Goal: Information Seeking & Learning: Check status

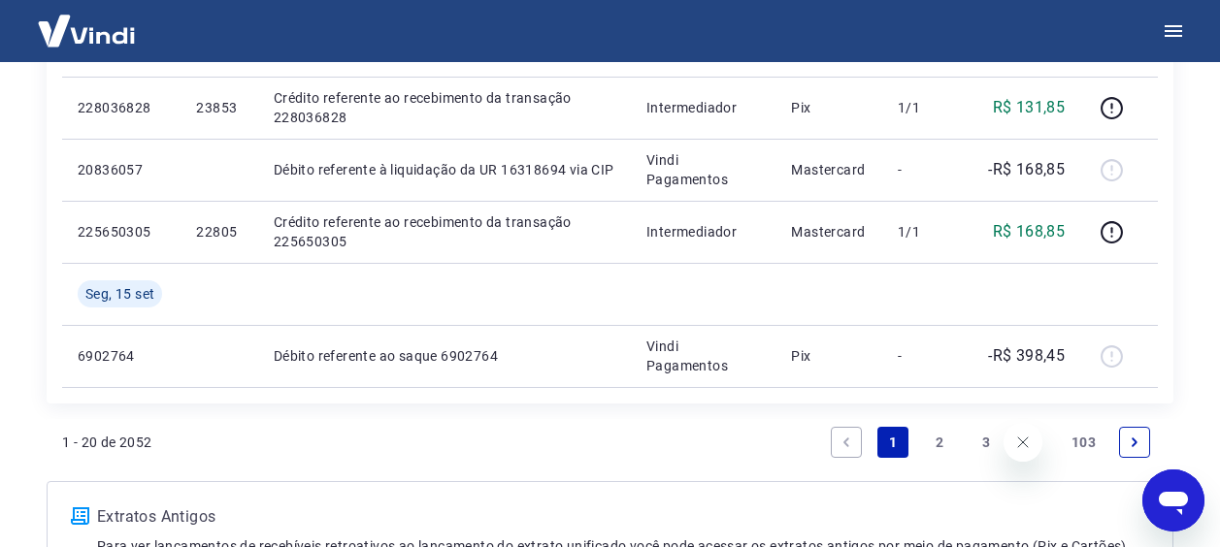
scroll to position [1565, 0]
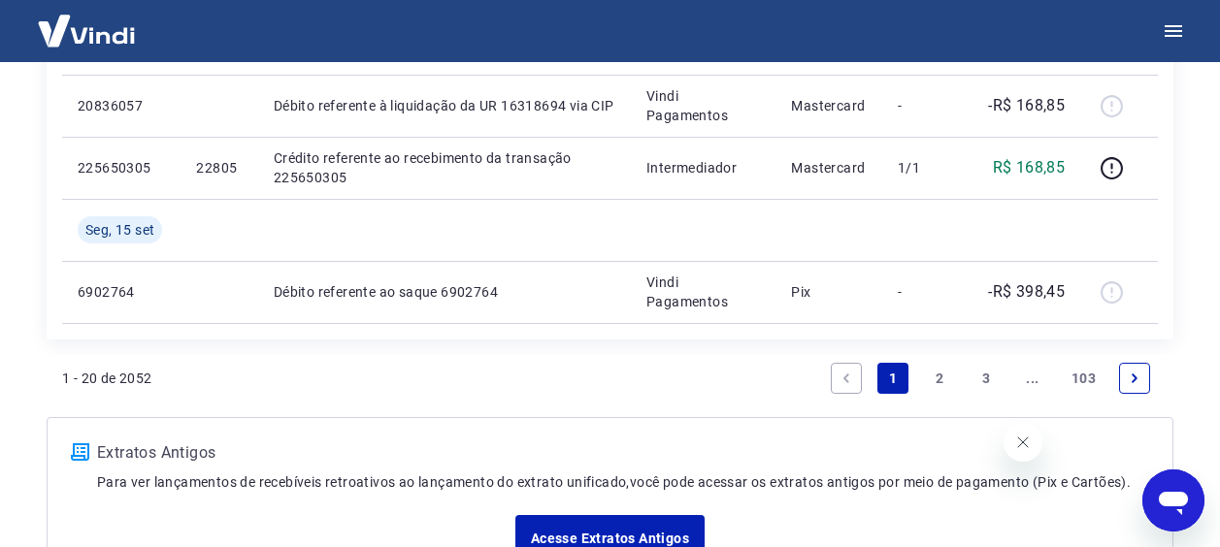
click at [1125, 383] on link "Next page" at bounding box center [1134, 378] width 31 height 31
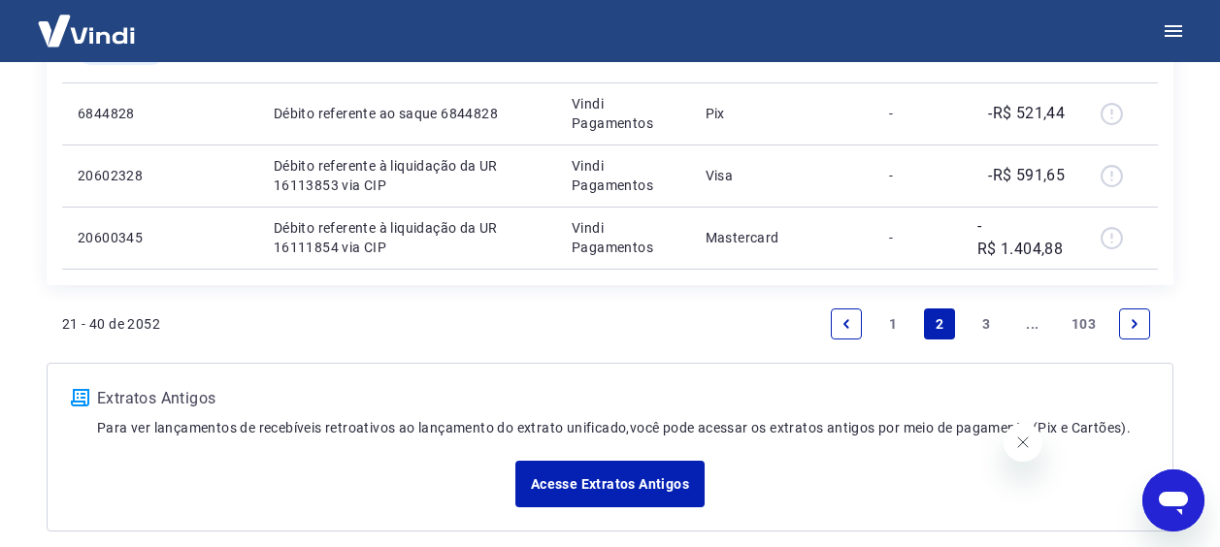
scroll to position [1896, 0]
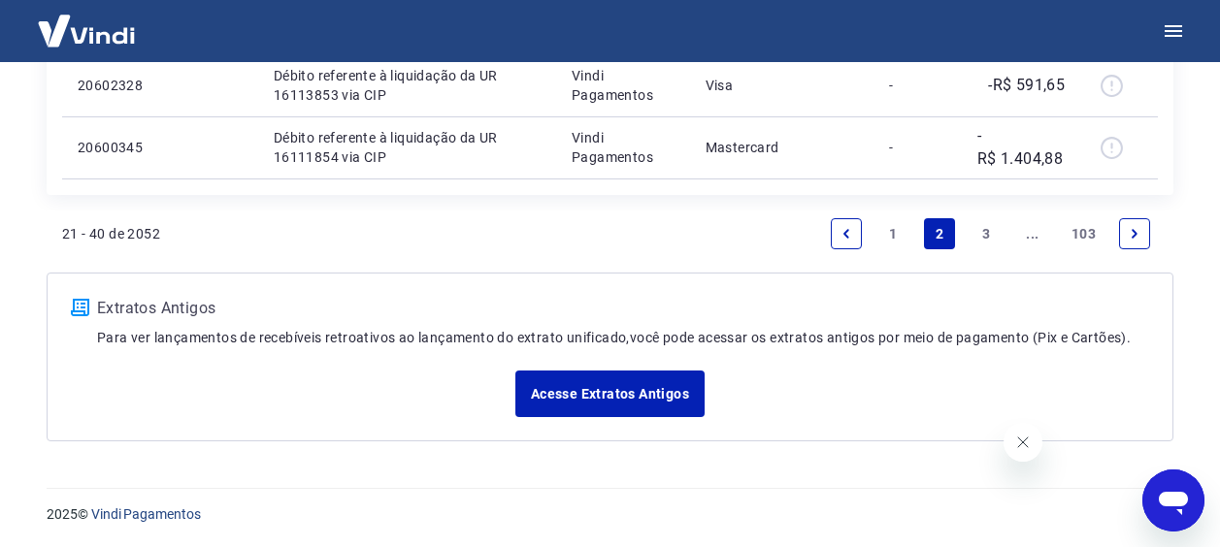
click at [1127, 237] on link "Next page" at bounding box center [1134, 233] width 31 height 31
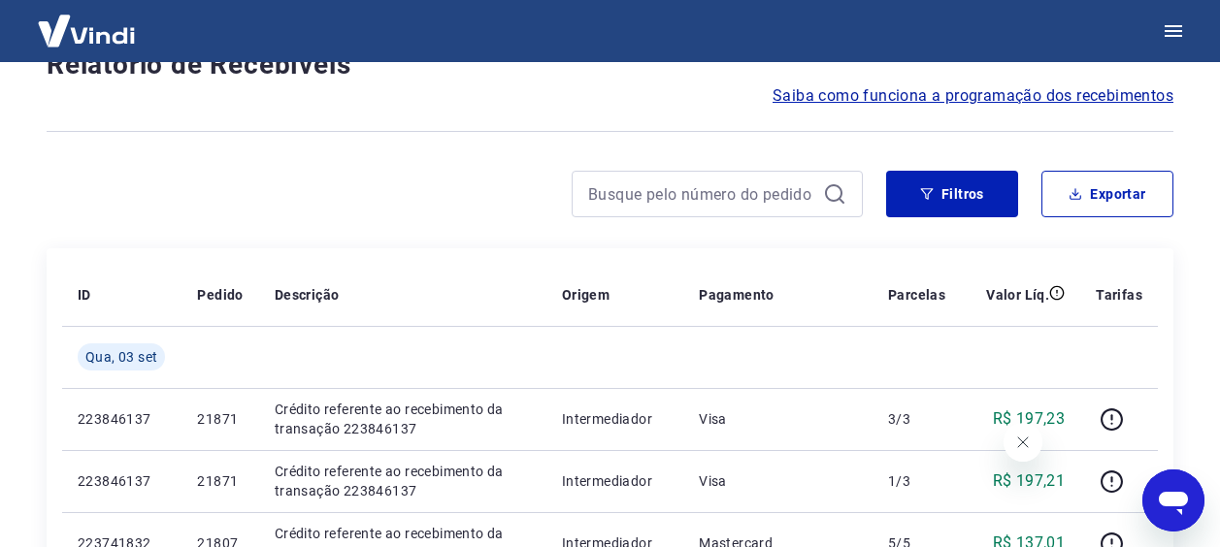
scroll to position [1772, 0]
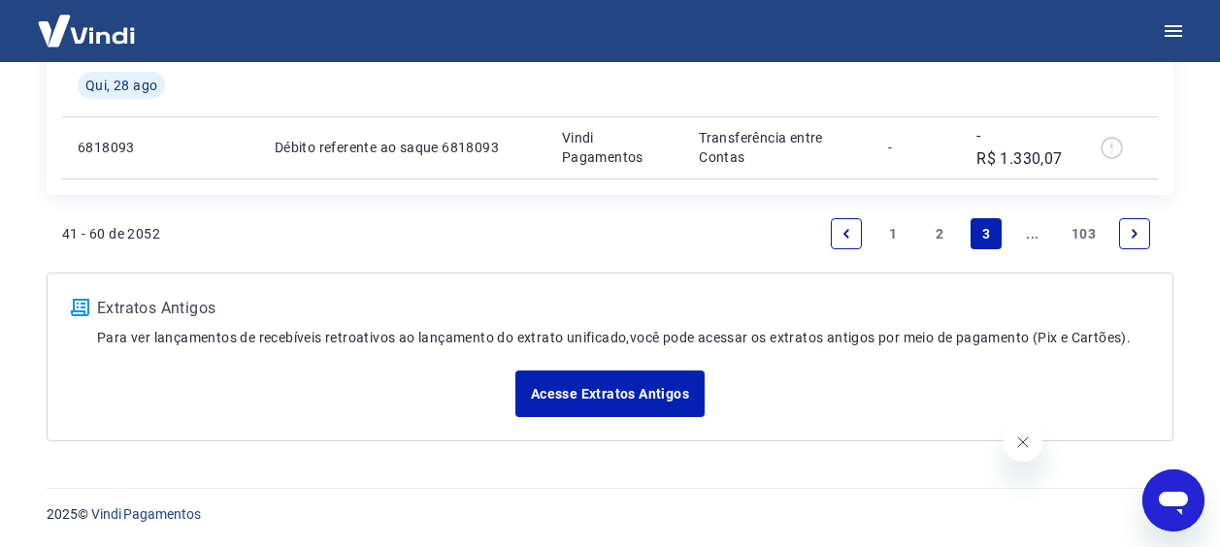
click at [1141, 237] on icon "Next page" at bounding box center [1135, 234] width 14 height 14
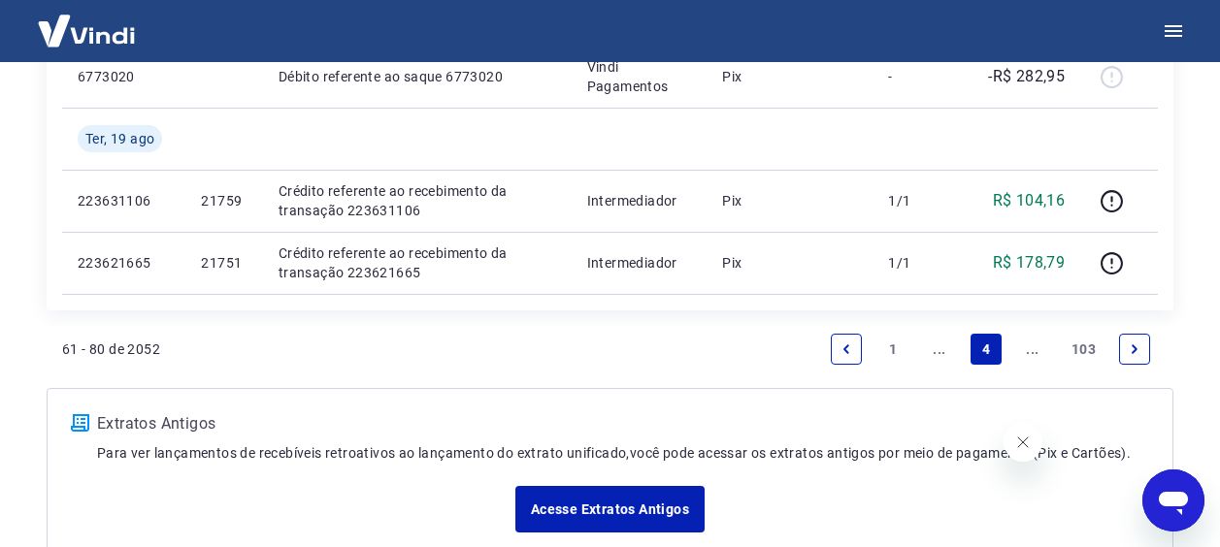
scroll to position [1785, 0]
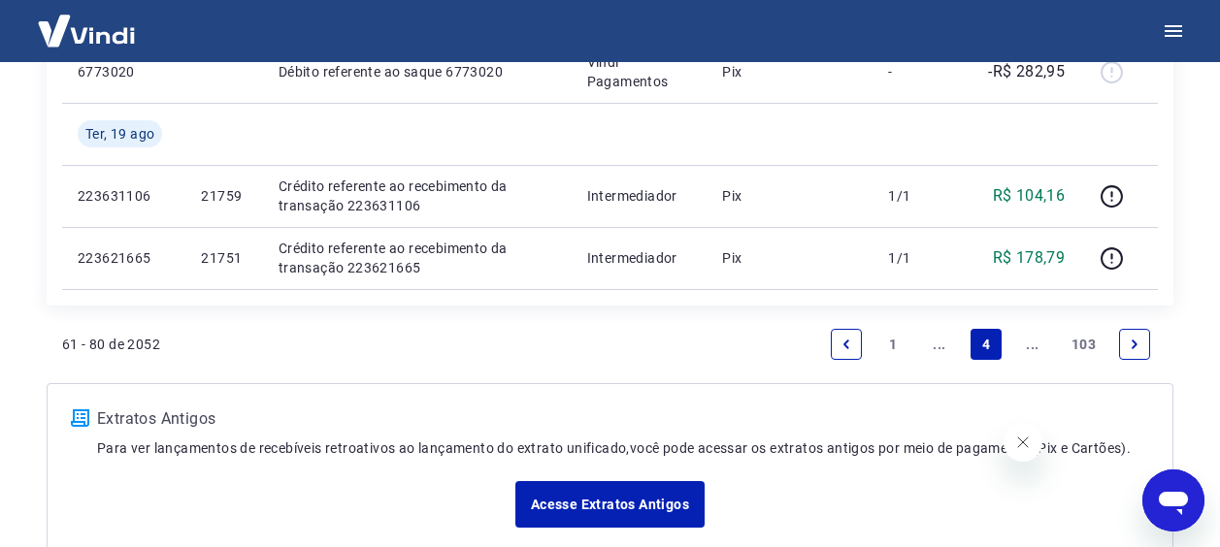
click at [1143, 350] on link "Next page" at bounding box center [1134, 344] width 31 height 31
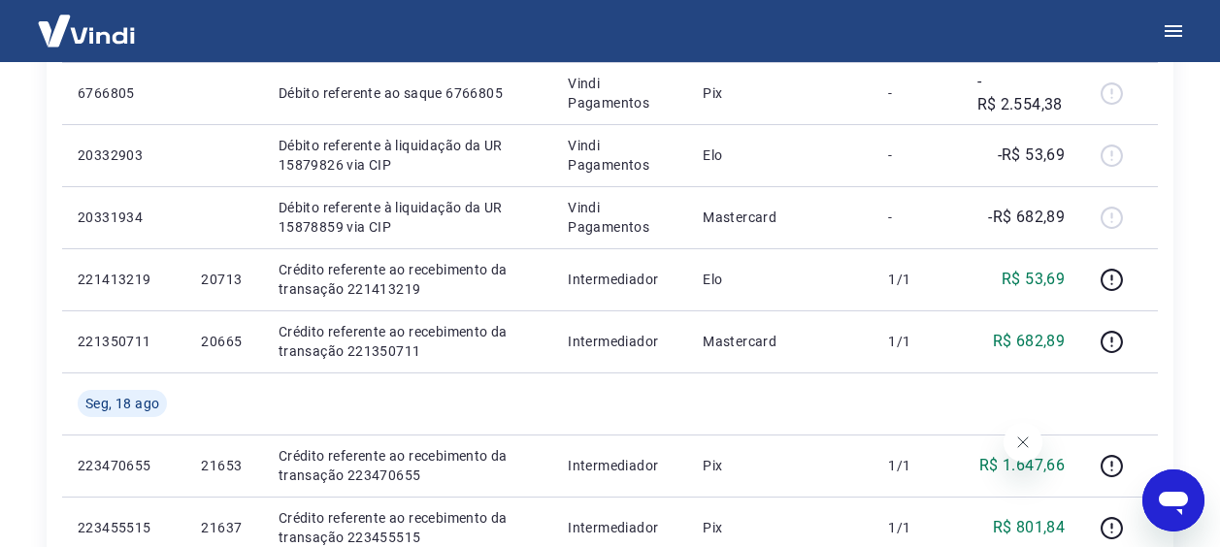
scroll to position [398, 0]
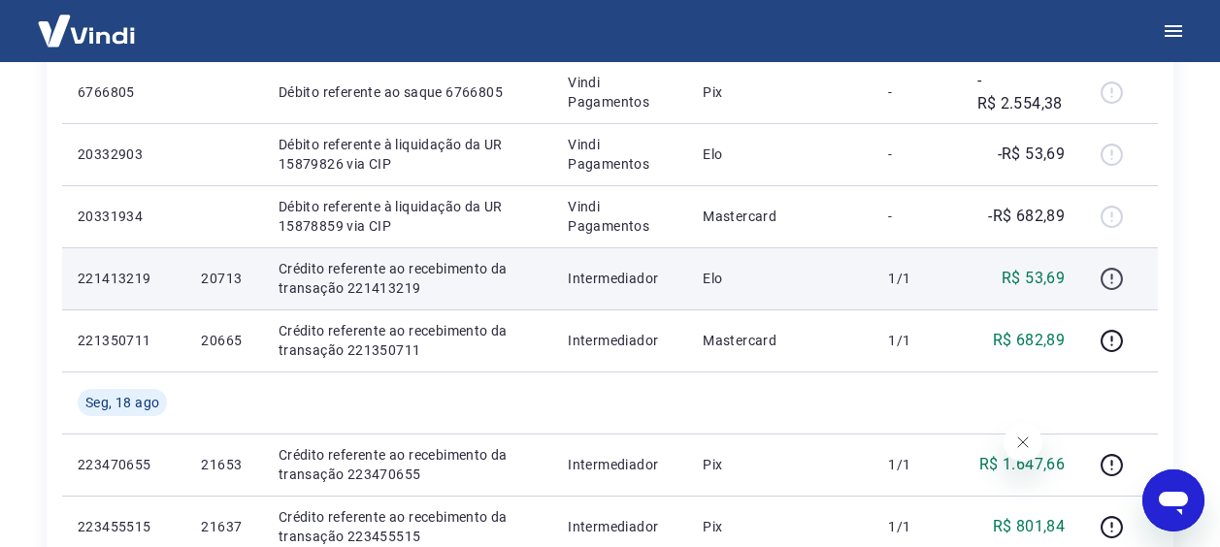
click at [1112, 282] on icon "button" at bounding box center [1111, 283] width 2 height 2
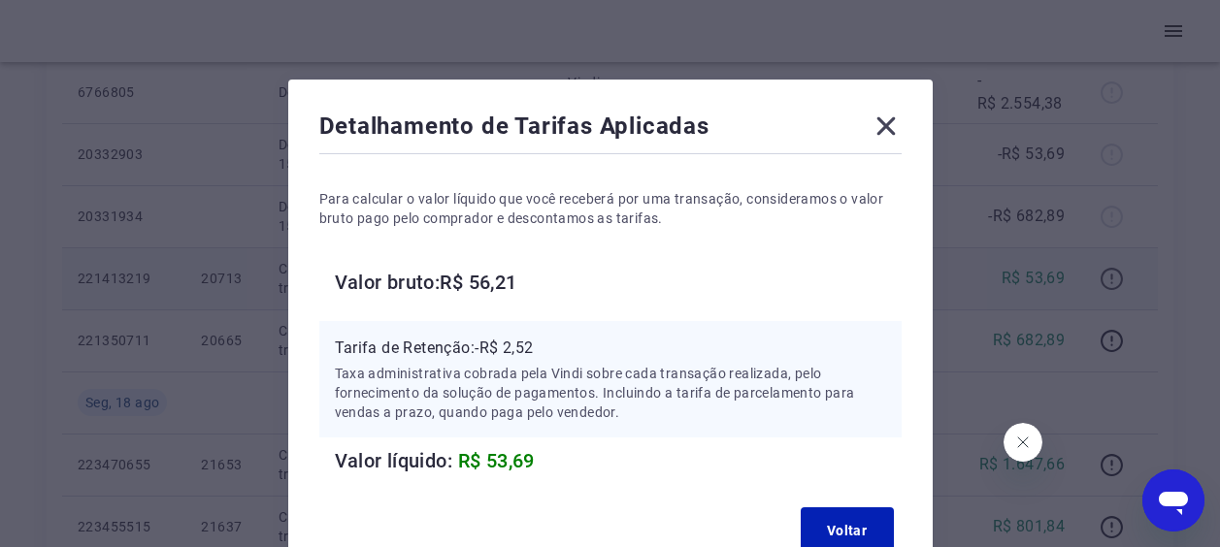
scroll to position [14, 0]
click at [850, 532] on button "Voltar" at bounding box center [847, 531] width 93 height 47
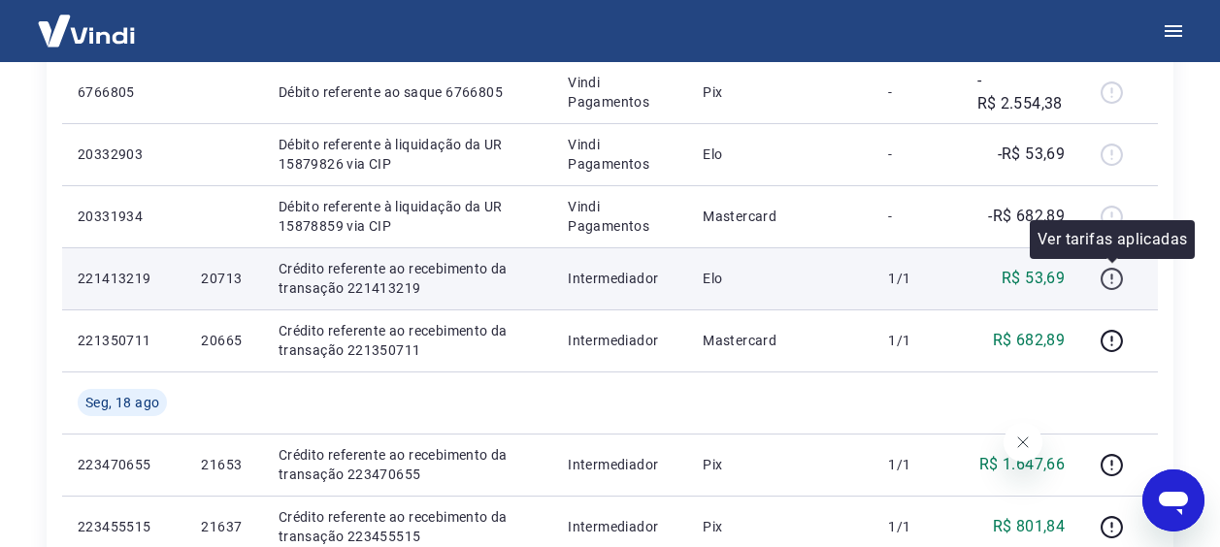
click at [1118, 277] on icon "button" at bounding box center [1112, 279] width 24 height 24
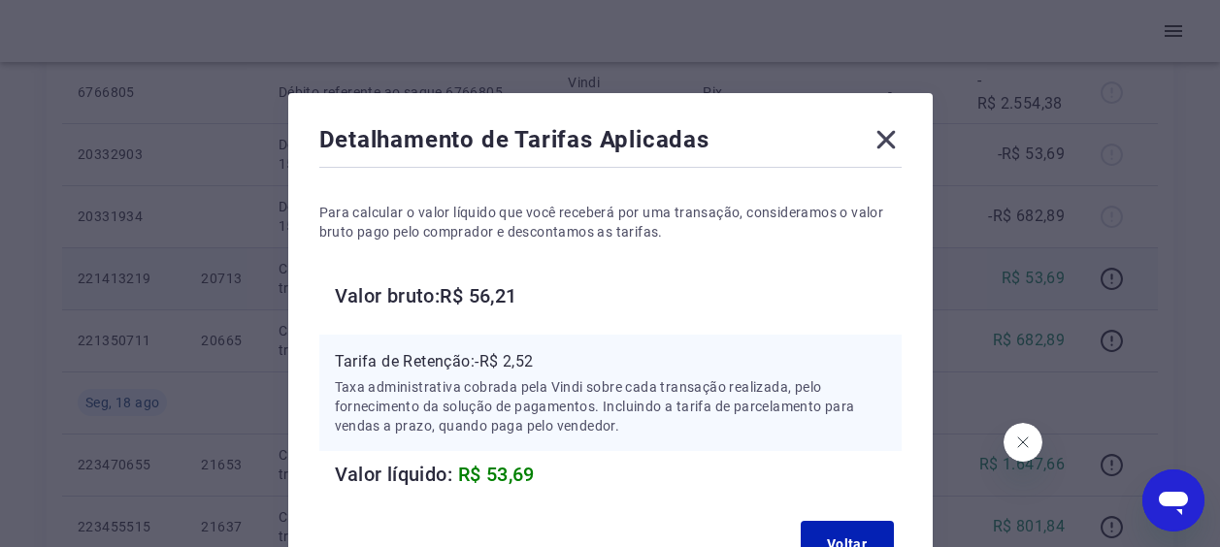
click at [882, 137] on icon at bounding box center [886, 140] width 18 height 18
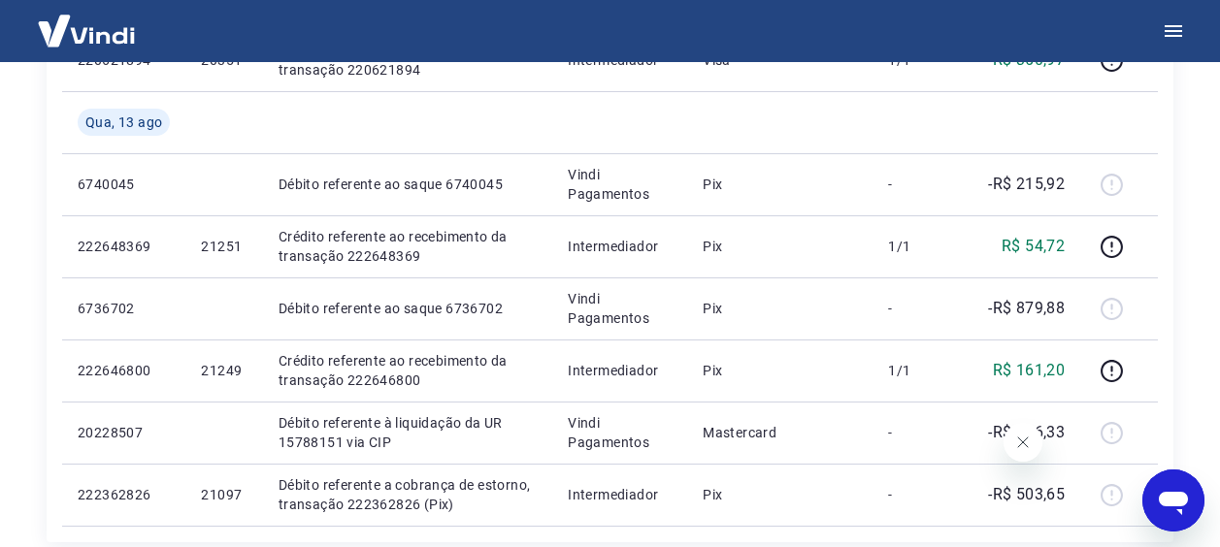
scroll to position [1364, 0]
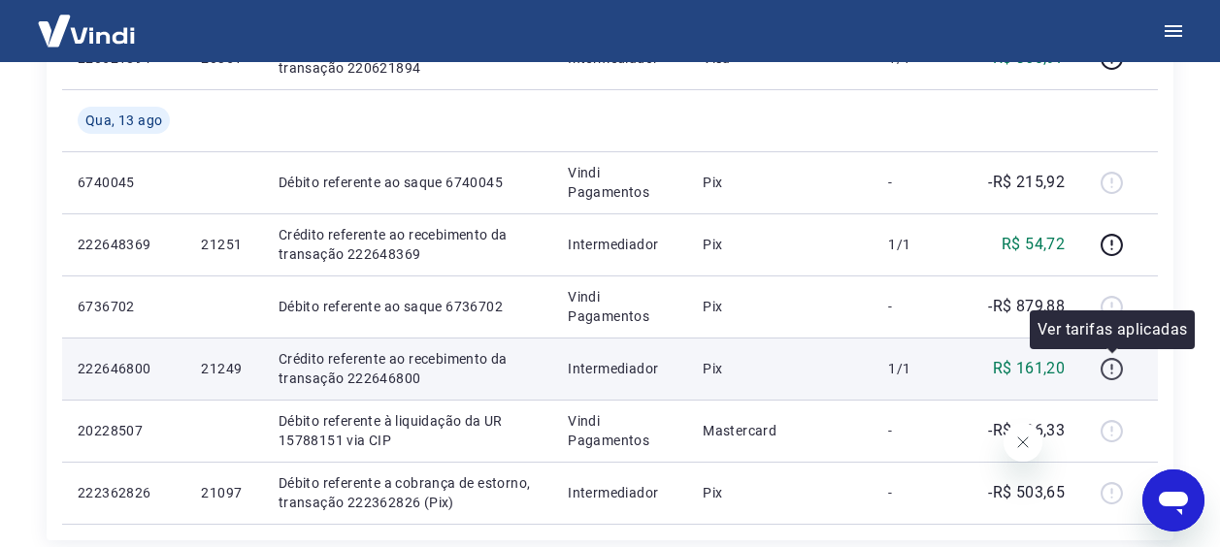
click at [1114, 362] on icon "button" at bounding box center [1112, 369] width 24 height 24
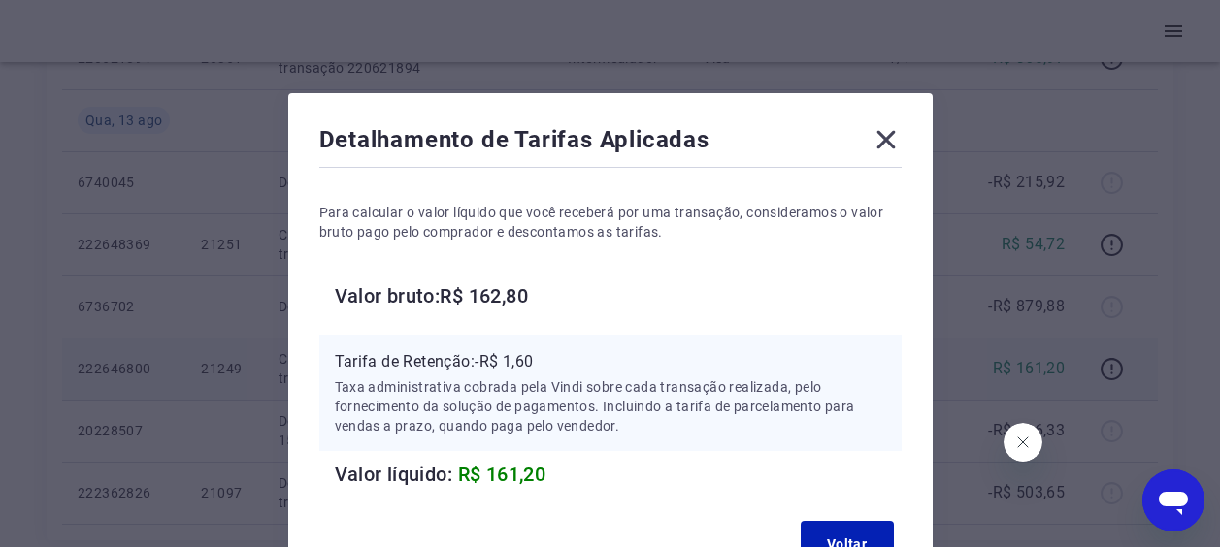
click at [885, 142] on icon at bounding box center [886, 140] width 18 height 18
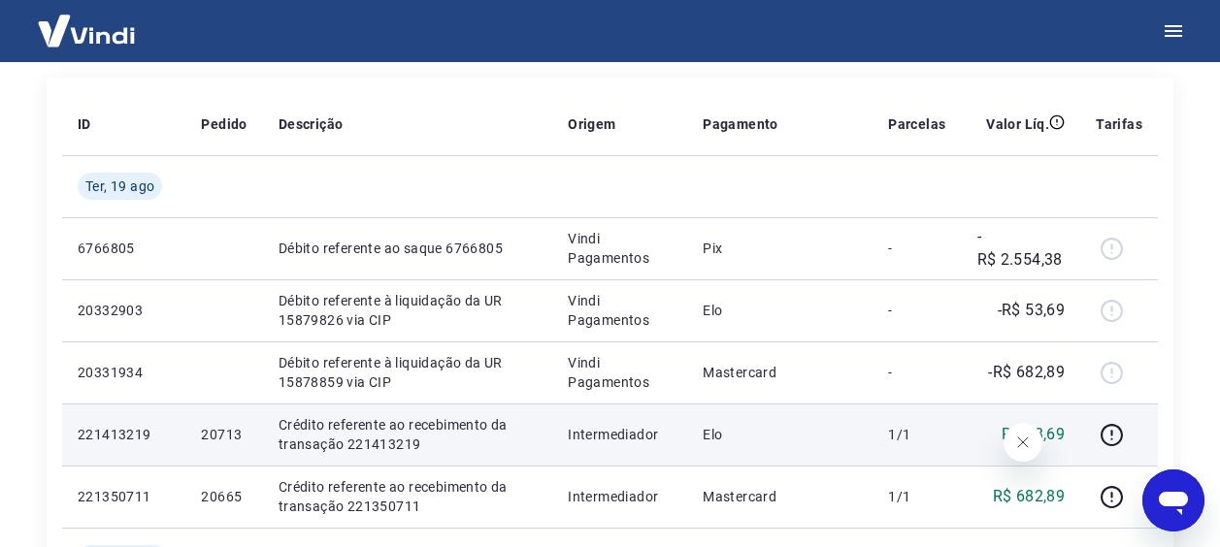
scroll to position [220, 0]
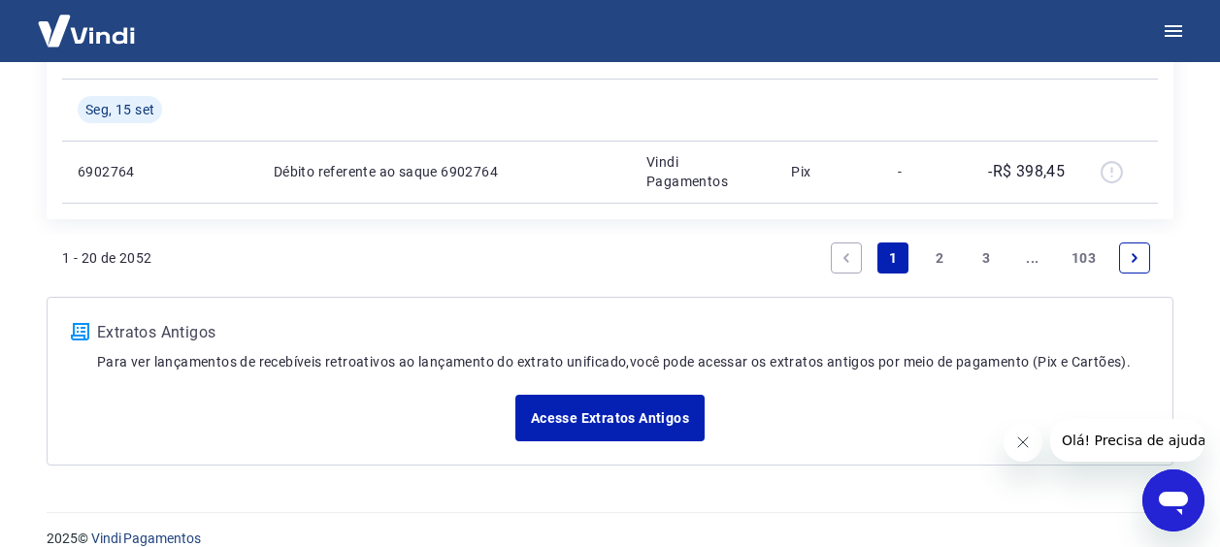
scroll to position [1709, 0]
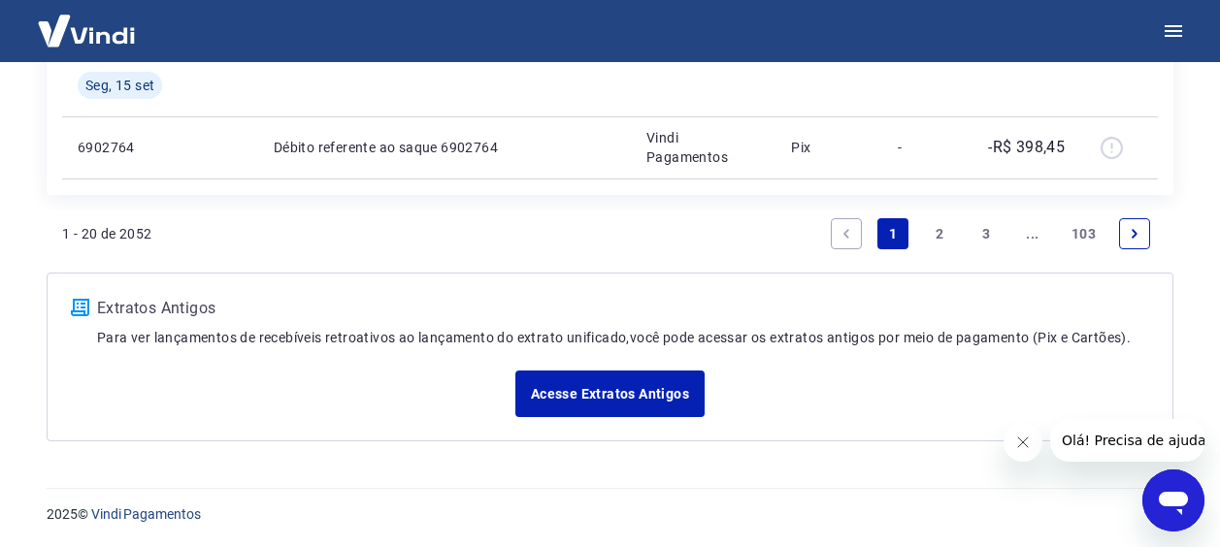
click at [1133, 231] on icon "Next page" at bounding box center [1135, 234] width 14 height 14
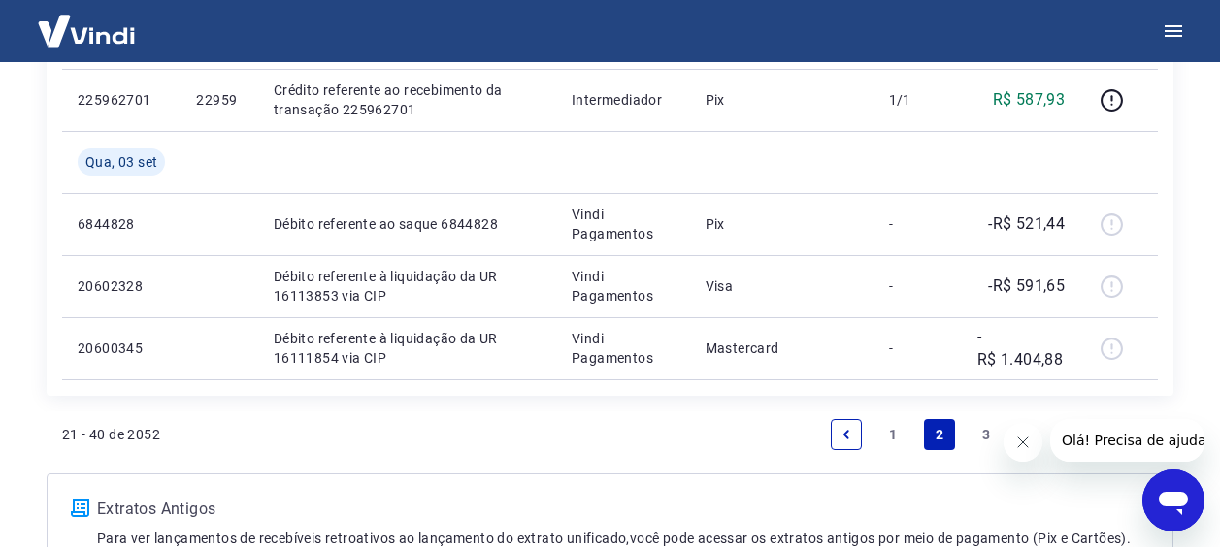
scroll to position [1829, 0]
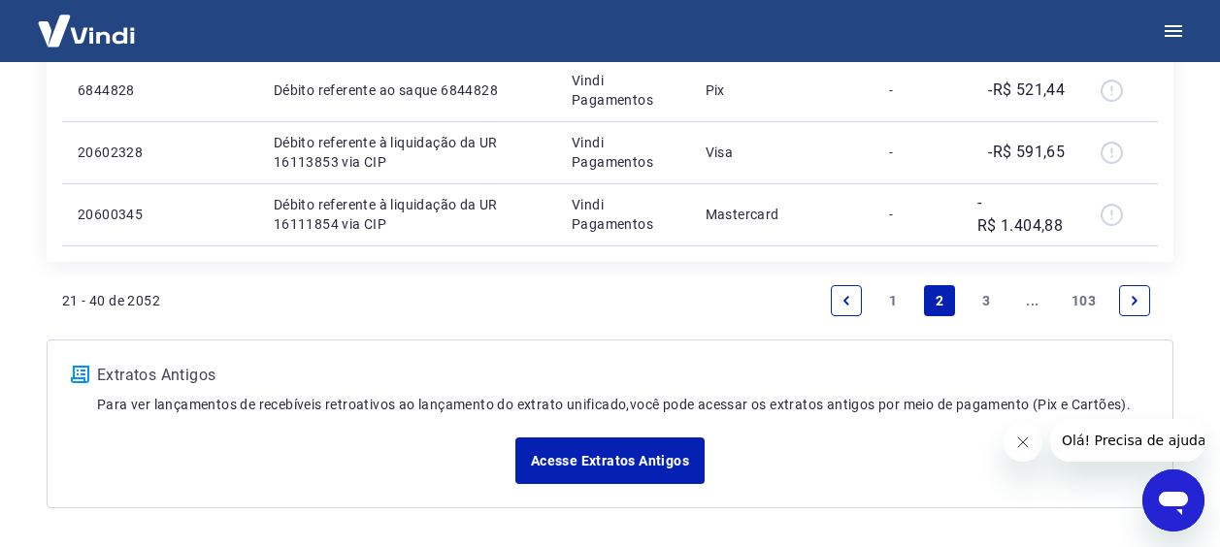
click at [1138, 305] on icon "Next page" at bounding box center [1135, 301] width 14 height 14
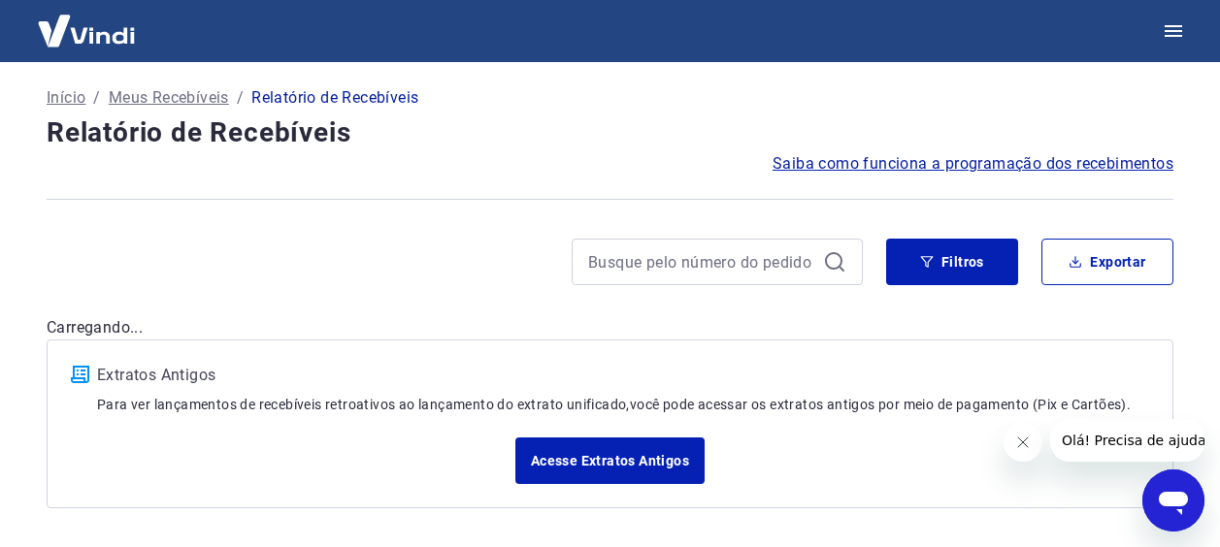
scroll to position [1705, 0]
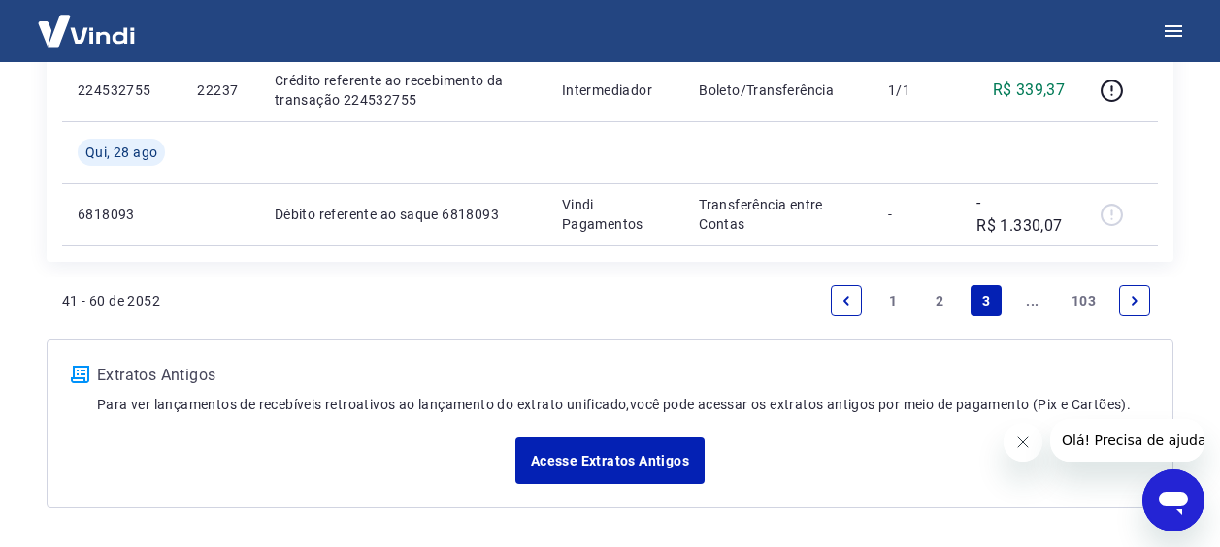
click at [1138, 305] on icon "Next page" at bounding box center [1135, 301] width 14 height 14
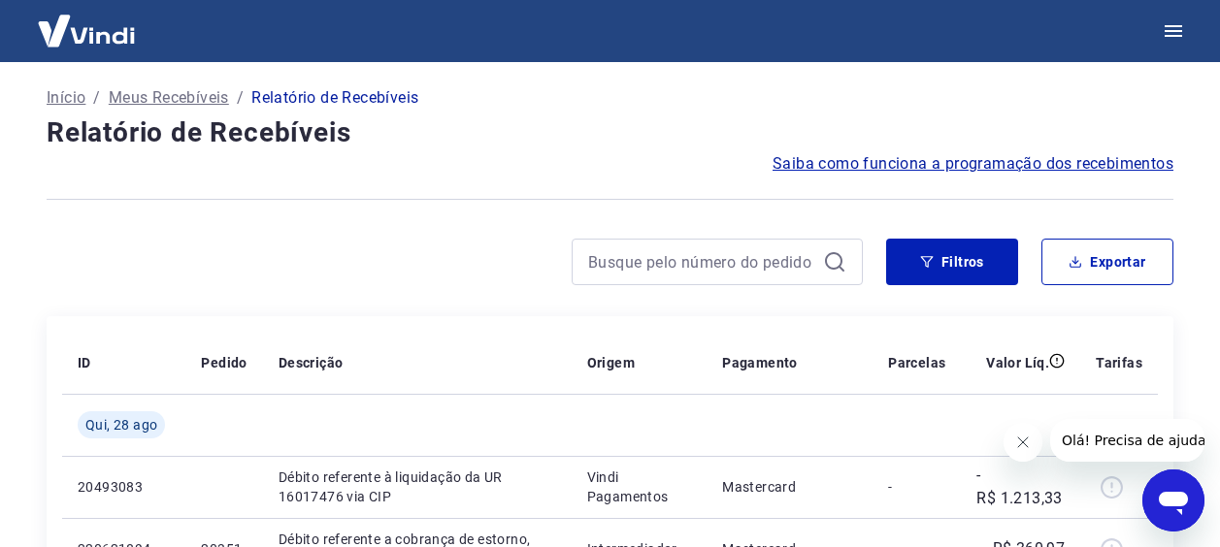
scroll to position [1829, 0]
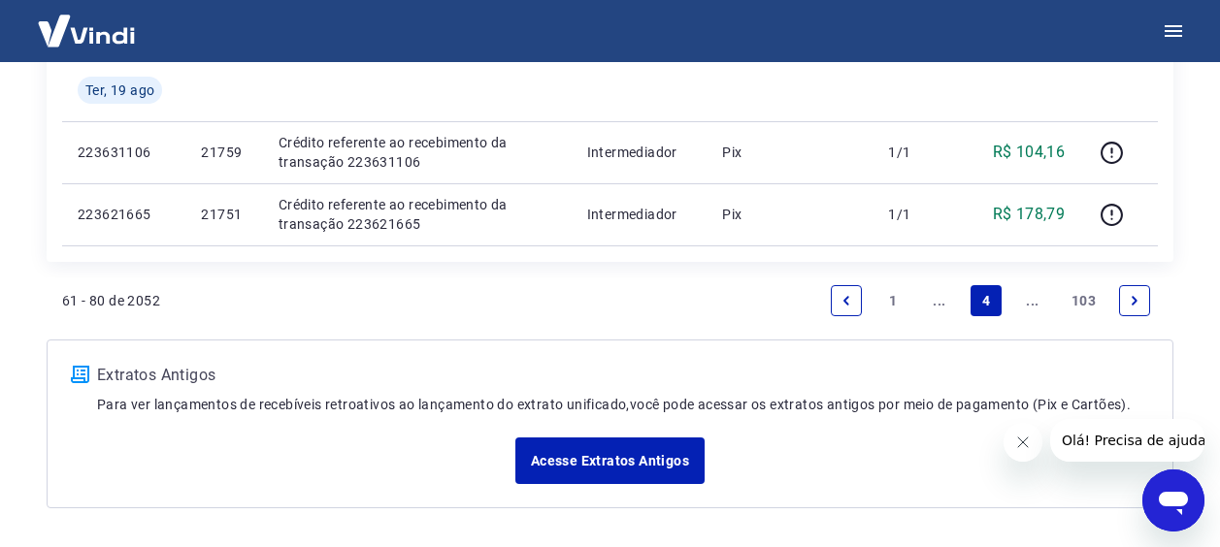
click at [1143, 294] on link "Next page" at bounding box center [1134, 300] width 31 height 31
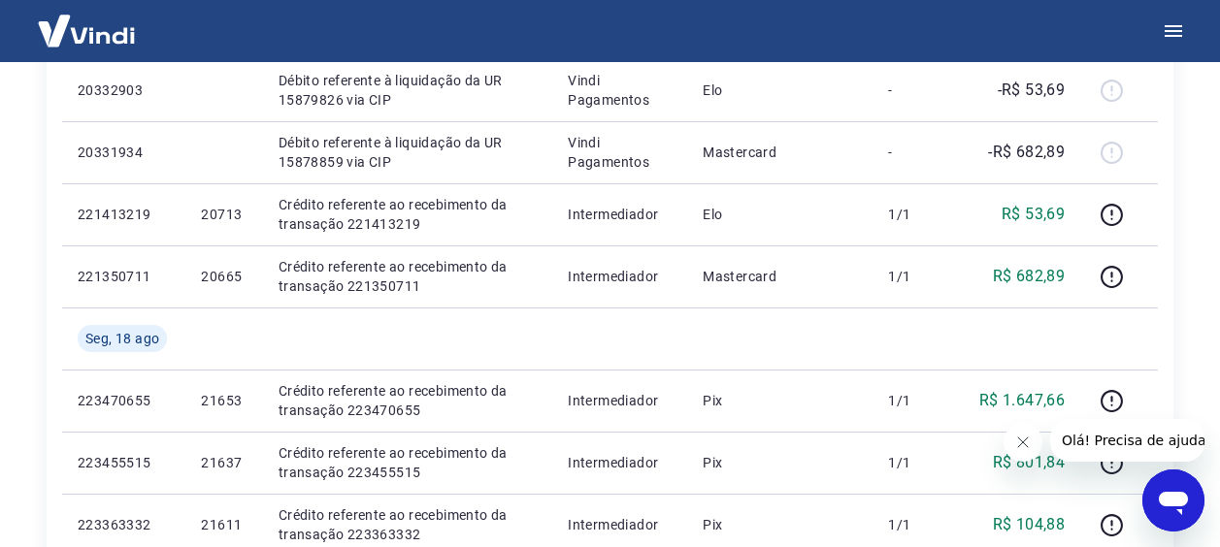
scroll to position [443, 0]
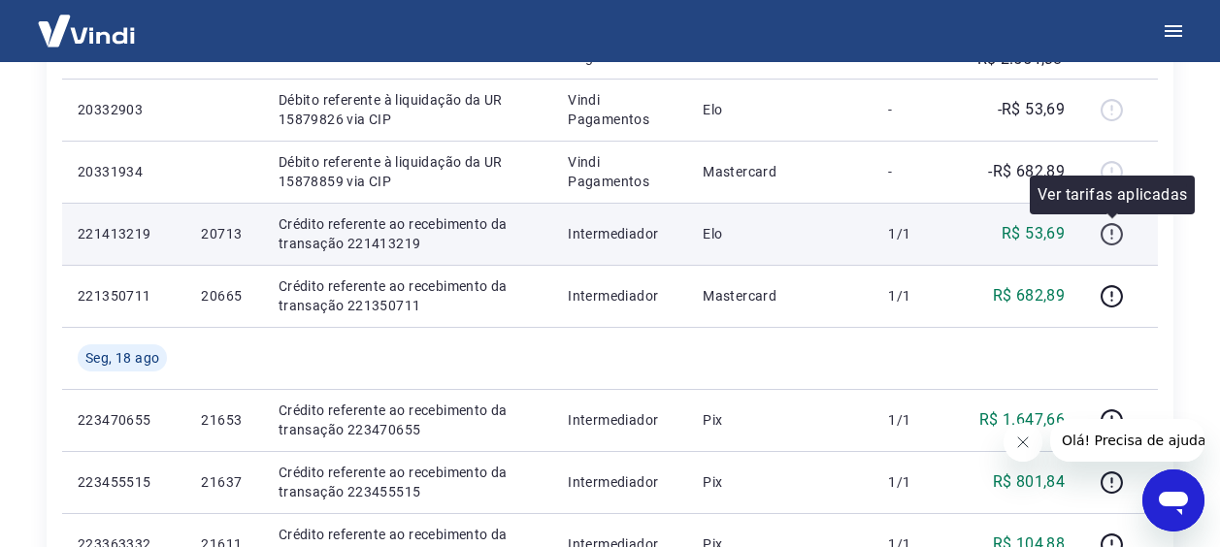
click at [1110, 237] on icon "button" at bounding box center [1112, 234] width 24 height 24
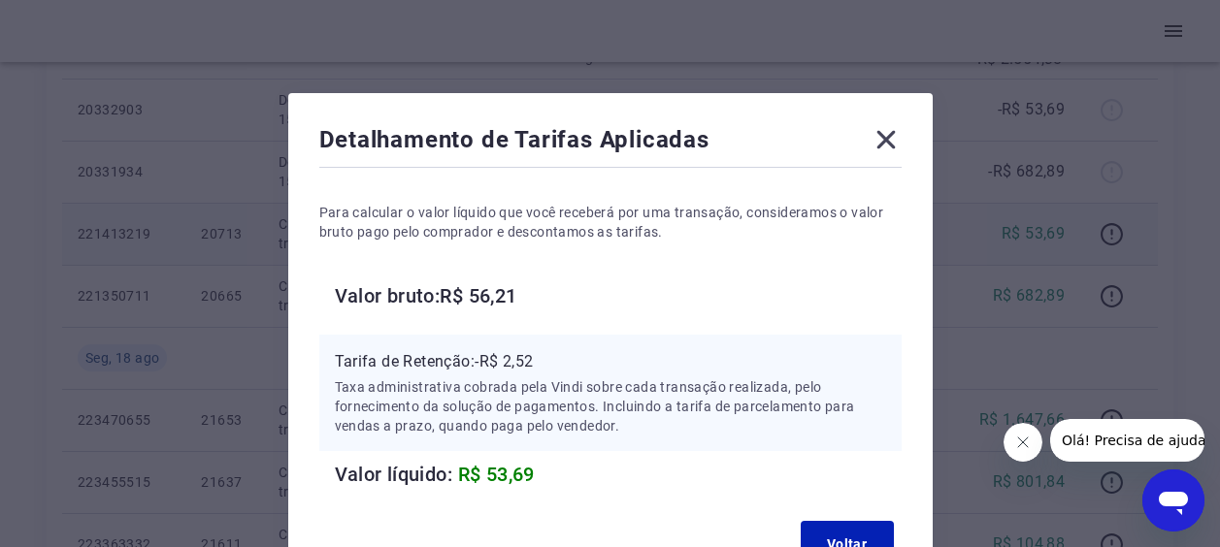
click at [882, 136] on icon at bounding box center [886, 140] width 18 height 18
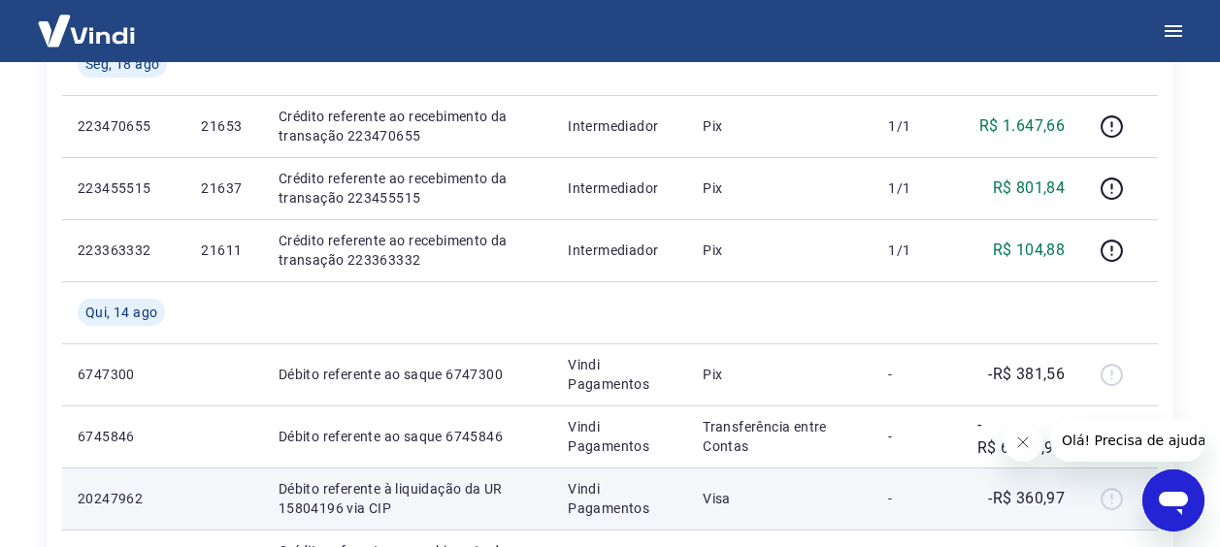
click at [860, 468] on td "Visa" at bounding box center [779, 499] width 185 height 62
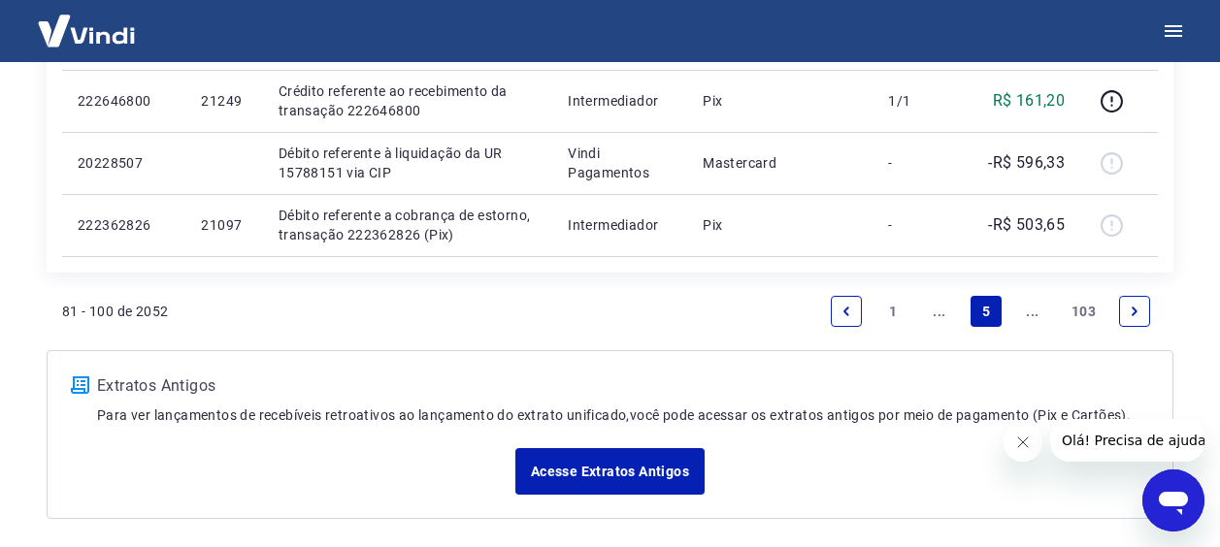
scroll to position [1632, 0]
click at [840, 315] on icon "Previous page" at bounding box center [847, 312] width 14 height 14
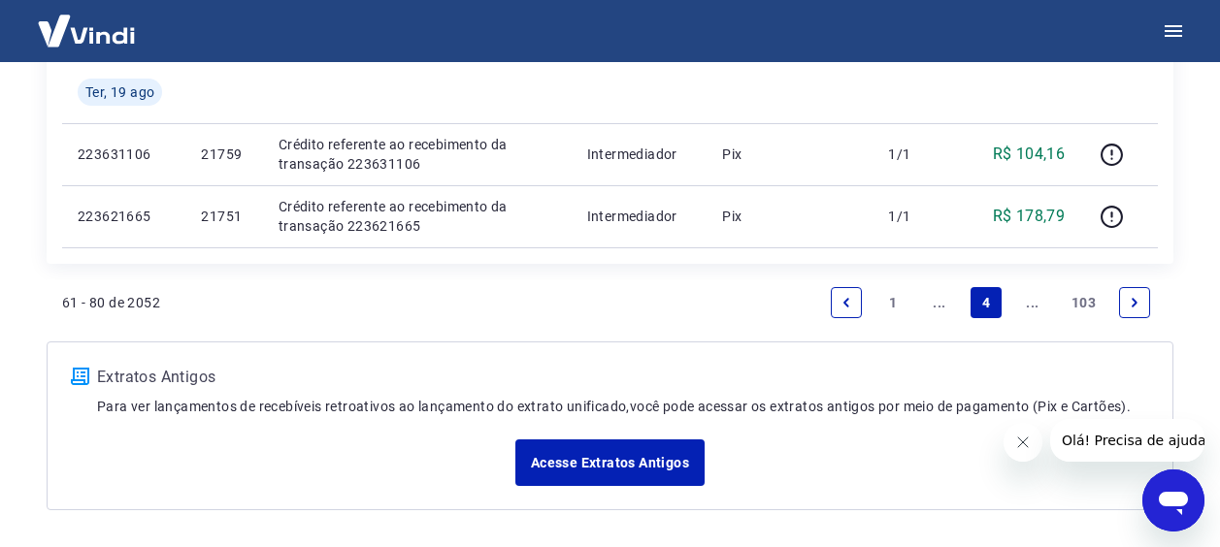
scroll to position [1855, 0]
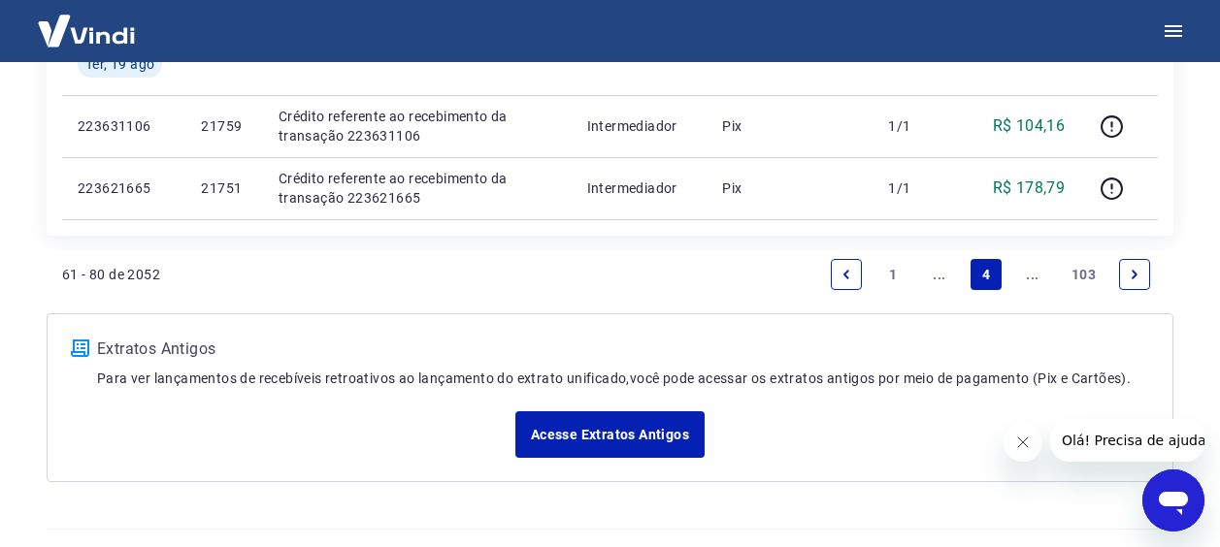
click at [854, 274] on link "Previous page" at bounding box center [846, 274] width 31 height 31
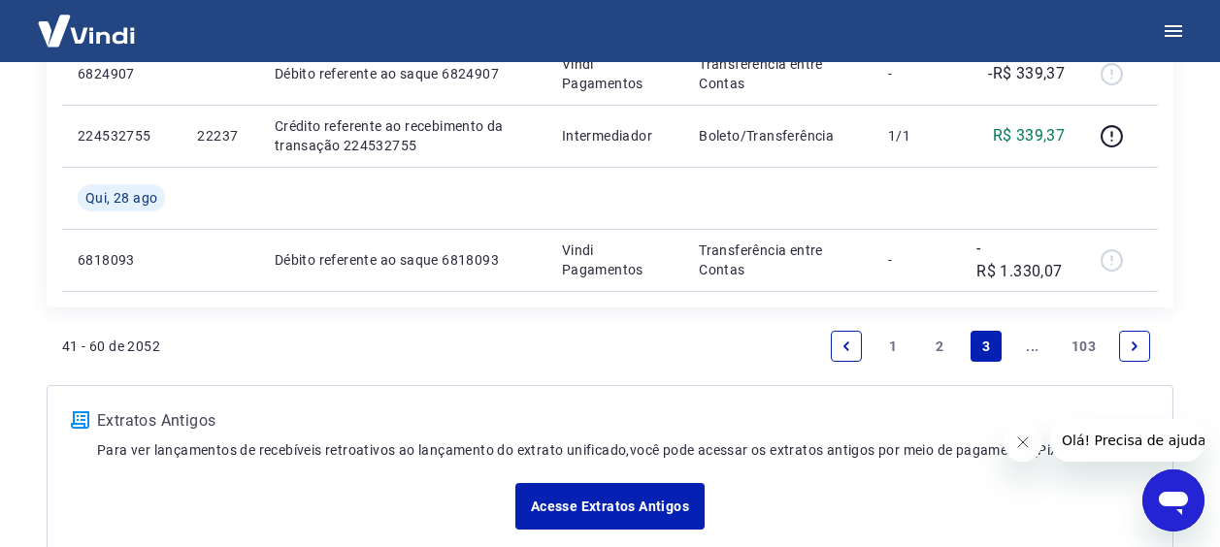
scroll to position [1674, 0]
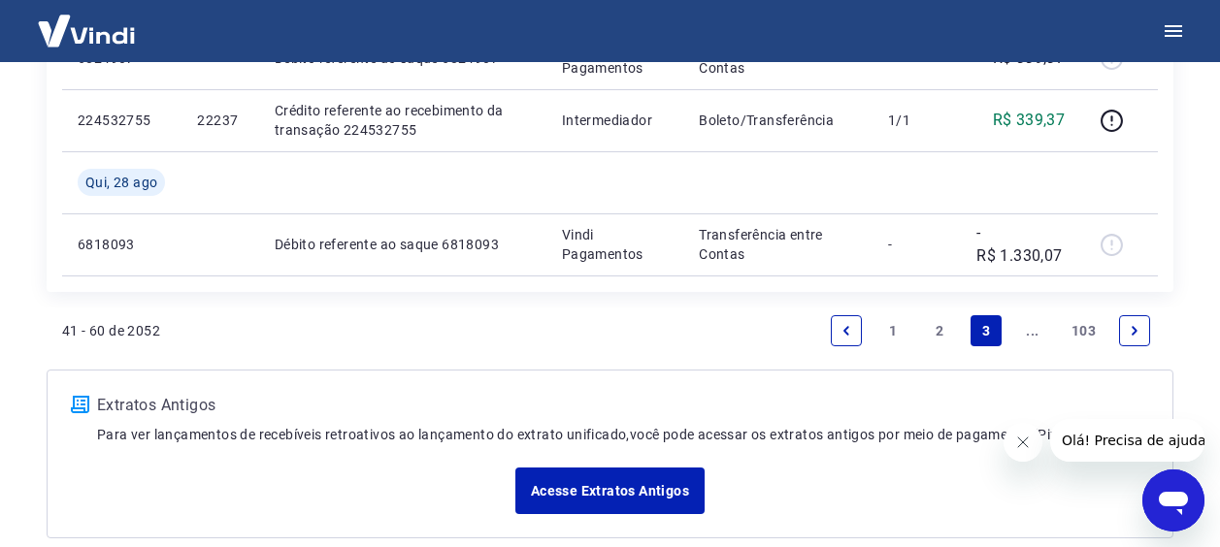
click at [858, 346] on link "Previous page" at bounding box center [846, 330] width 31 height 31
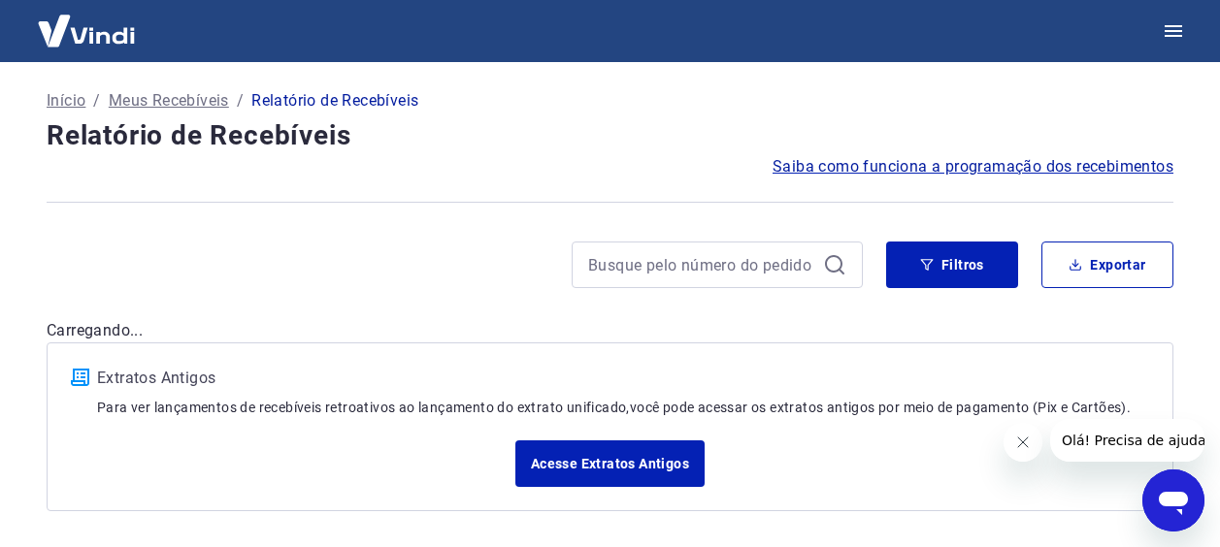
click at [844, 336] on p "Carregando..." at bounding box center [610, 330] width 1127 height 23
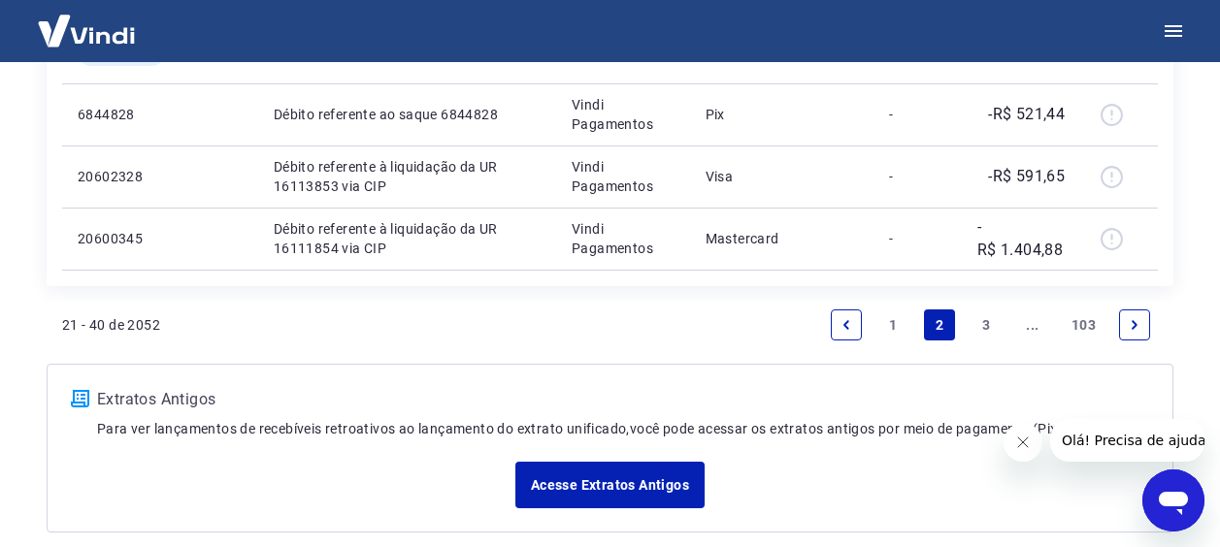
scroll to position [1805, 0]
click at [845, 328] on icon "Previous page" at bounding box center [847, 325] width 14 height 14
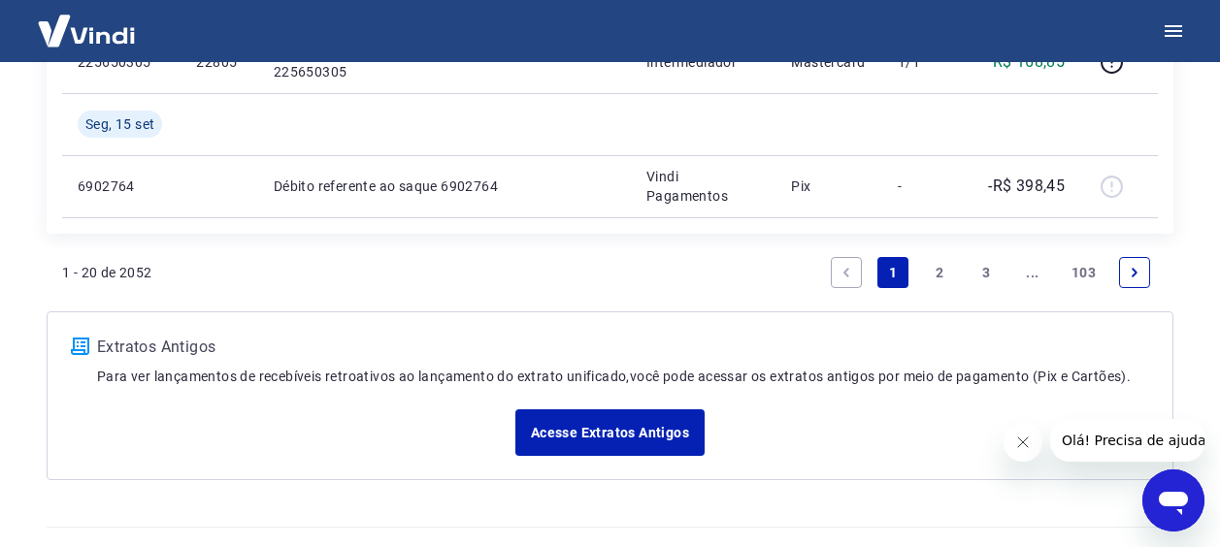
scroll to position [1644, 0]
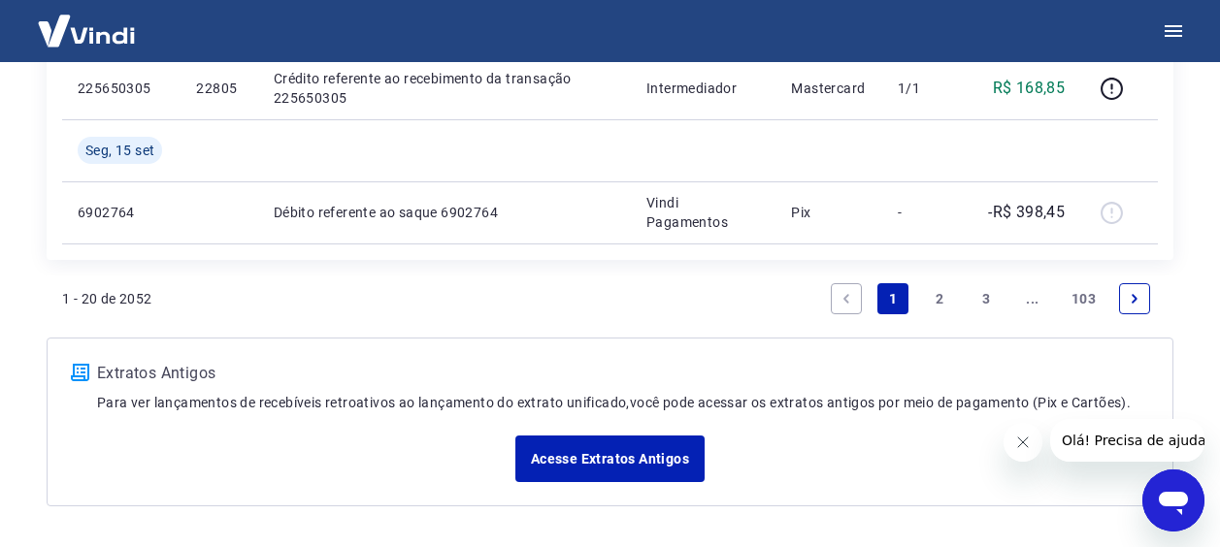
click at [857, 295] on link "Previous page" at bounding box center [846, 298] width 31 height 31
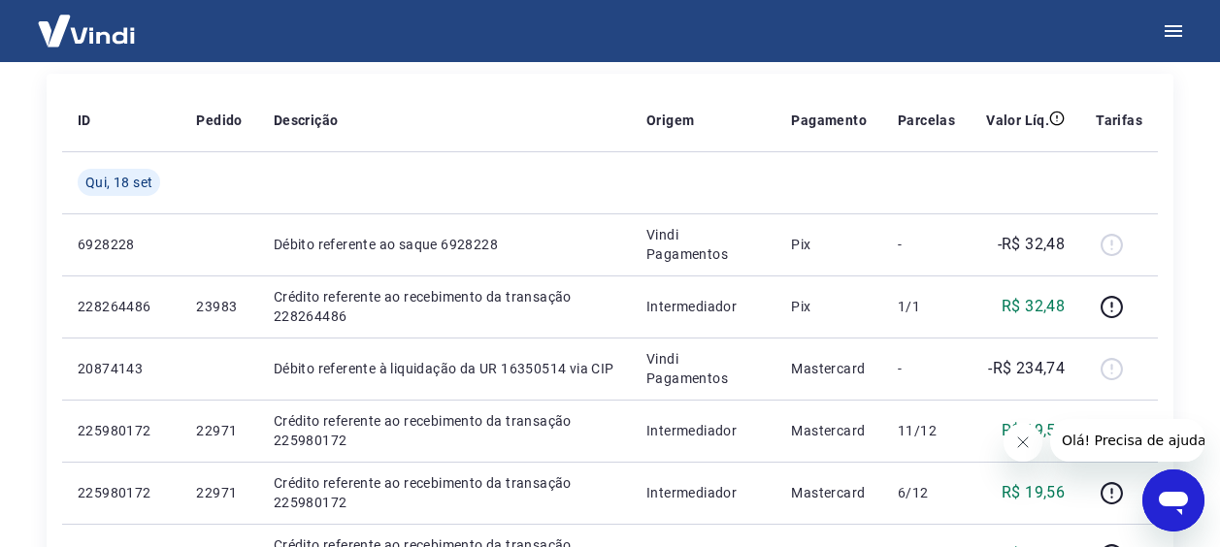
scroll to position [246, 0]
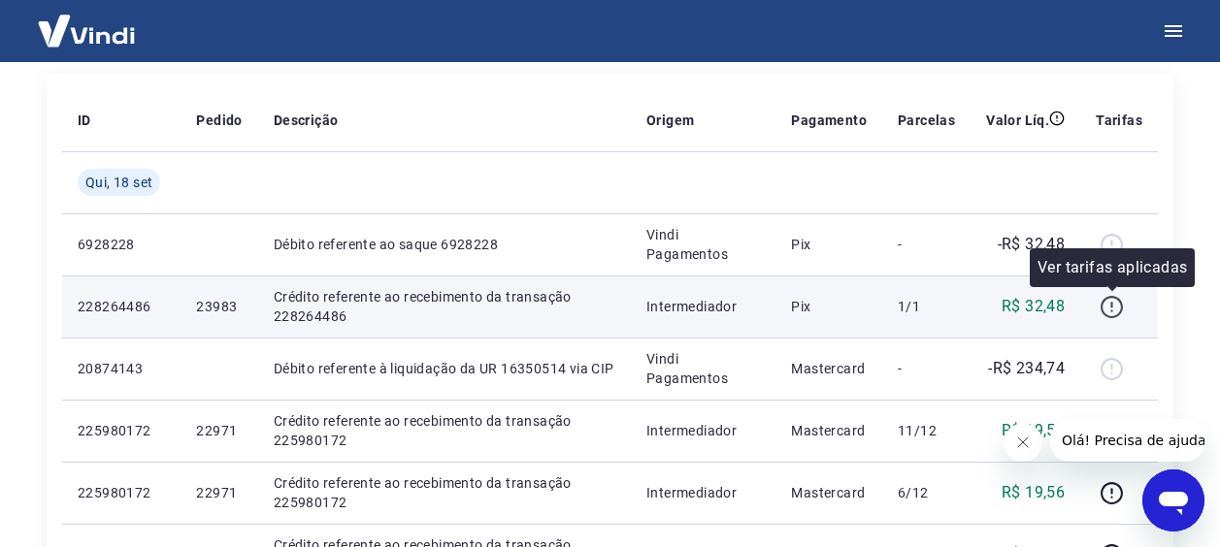
click at [1111, 302] on icon "button" at bounding box center [1112, 307] width 24 height 24
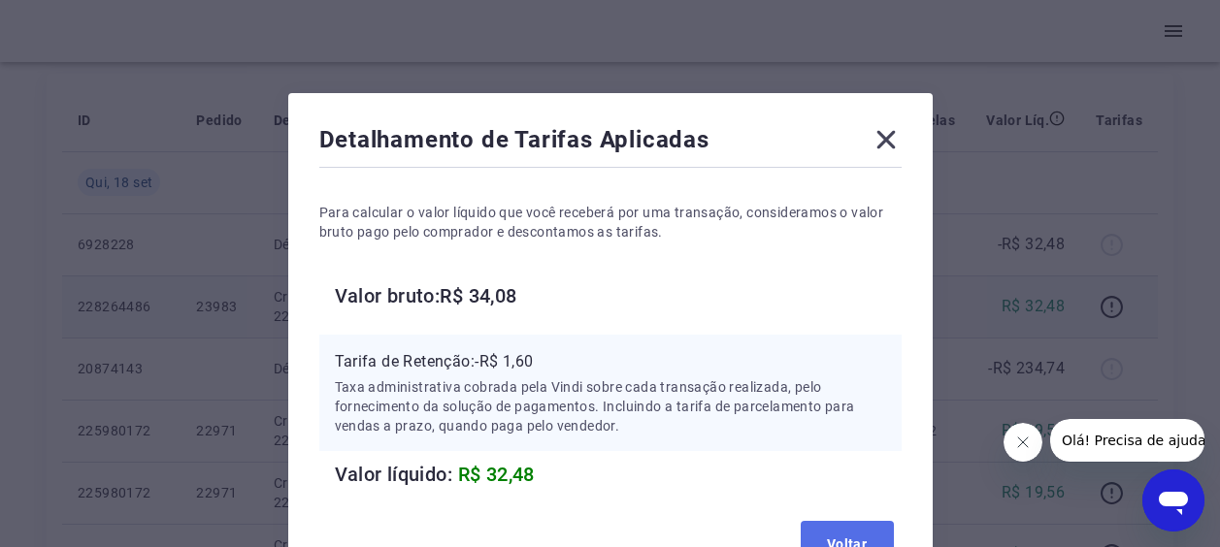
click at [829, 544] on button "Voltar" at bounding box center [847, 544] width 93 height 47
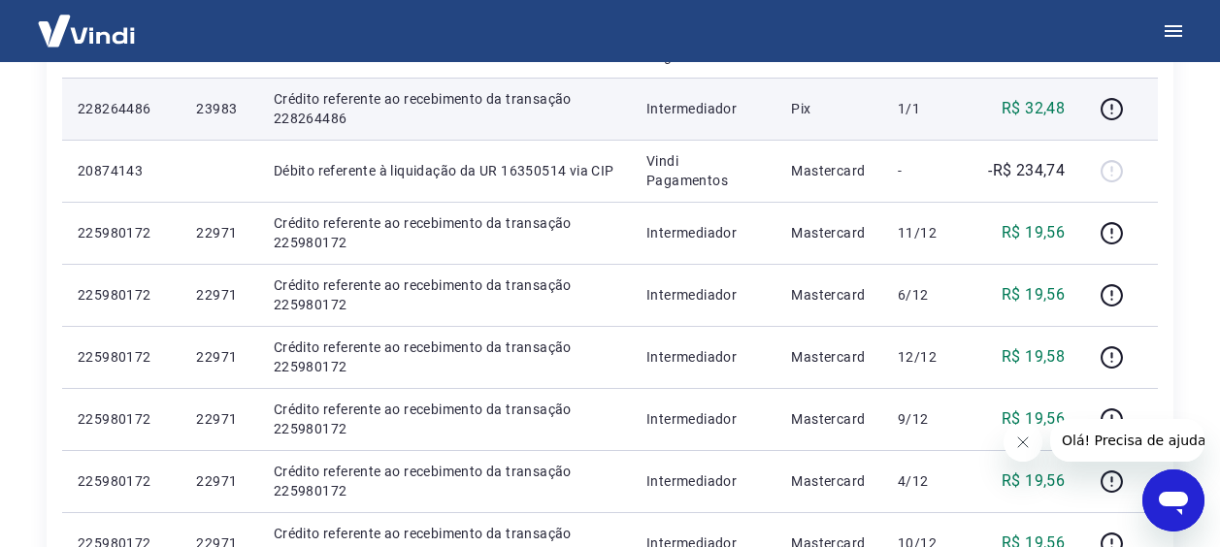
scroll to position [430, 0]
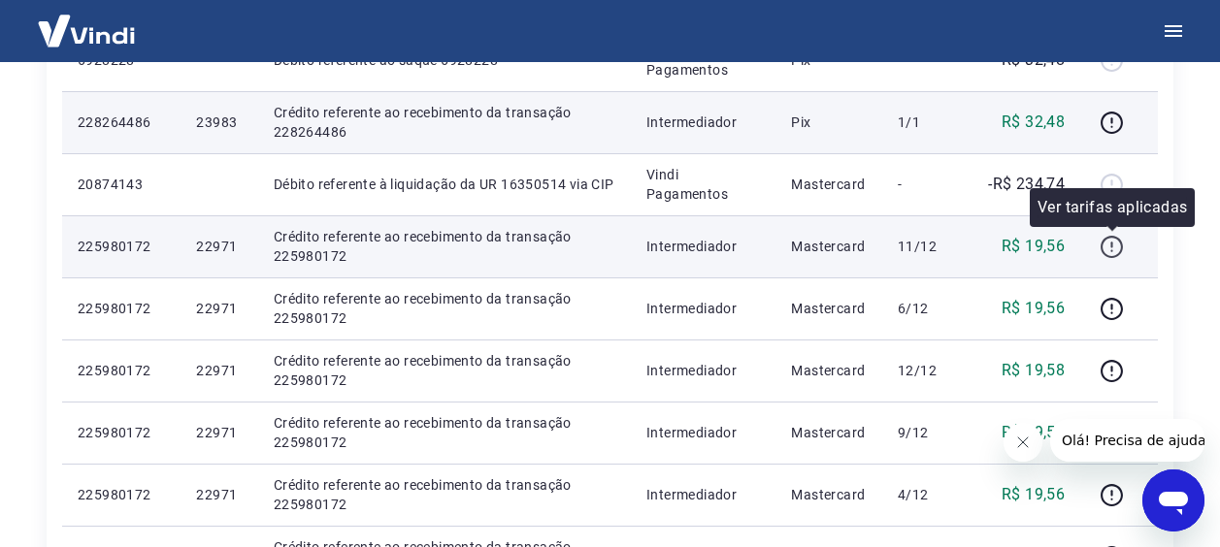
click at [1117, 246] on icon "button" at bounding box center [1112, 247] width 24 height 24
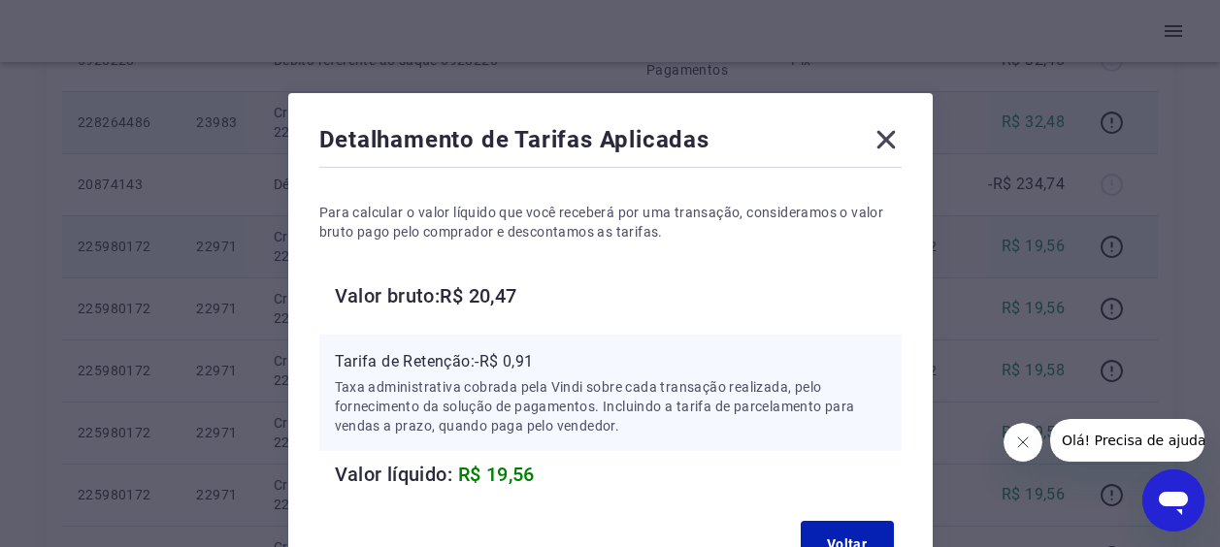
click at [878, 142] on icon at bounding box center [886, 139] width 31 height 31
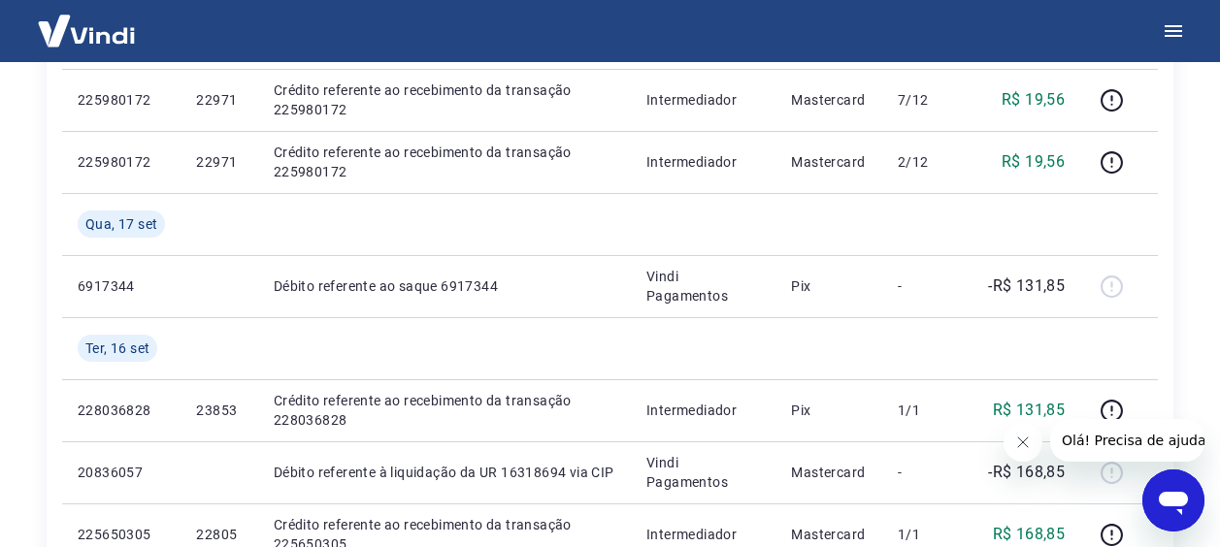
scroll to position [1272, 0]
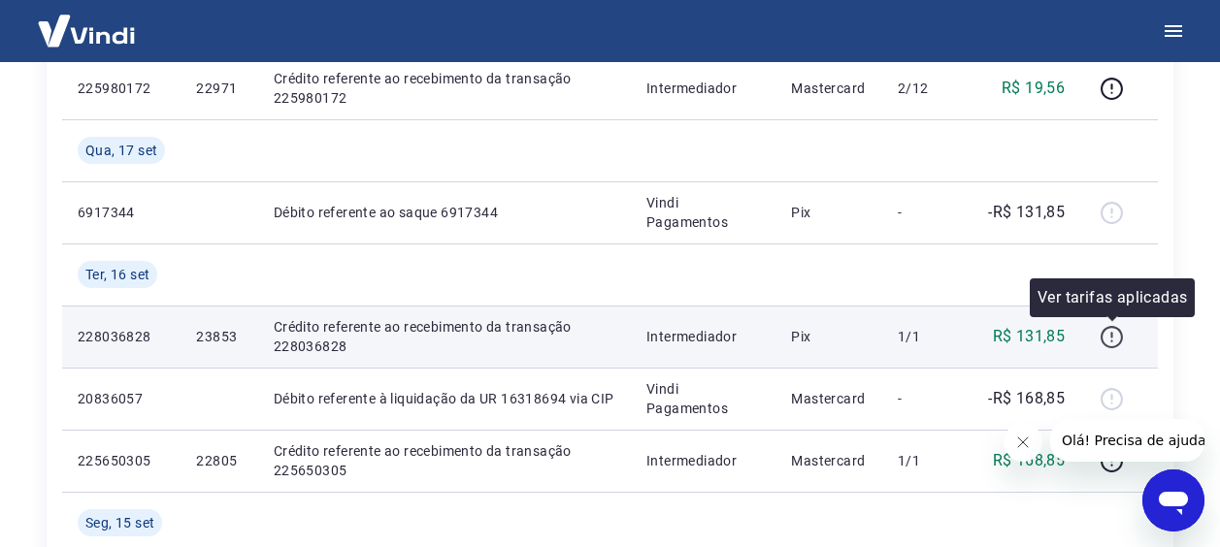
click at [1110, 339] on icon "button" at bounding box center [1112, 337] width 24 height 24
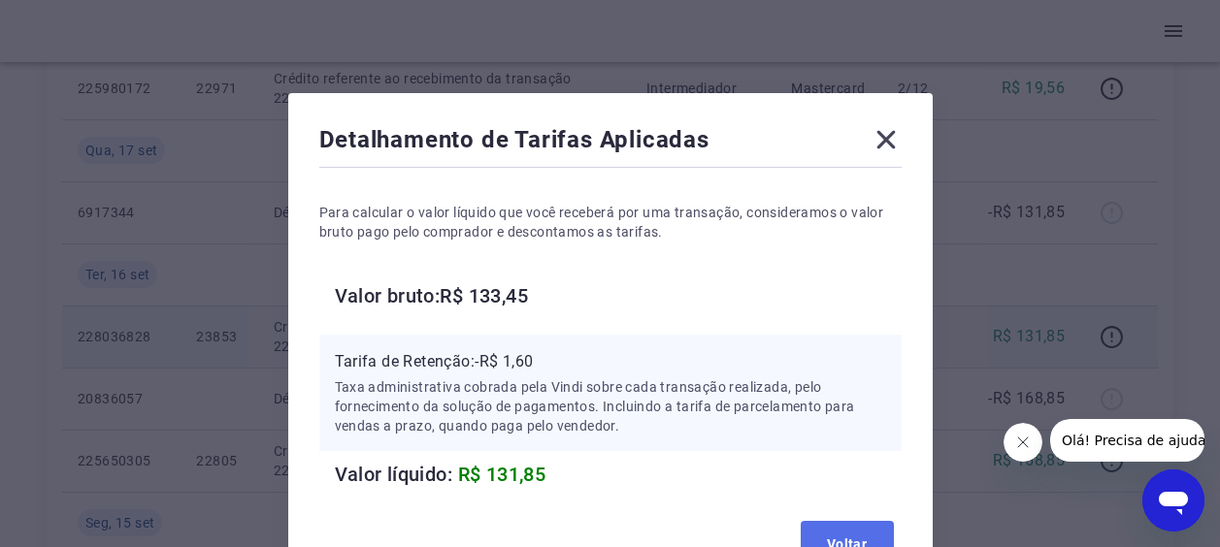
click at [862, 538] on button "Voltar" at bounding box center [847, 544] width 93 height 47
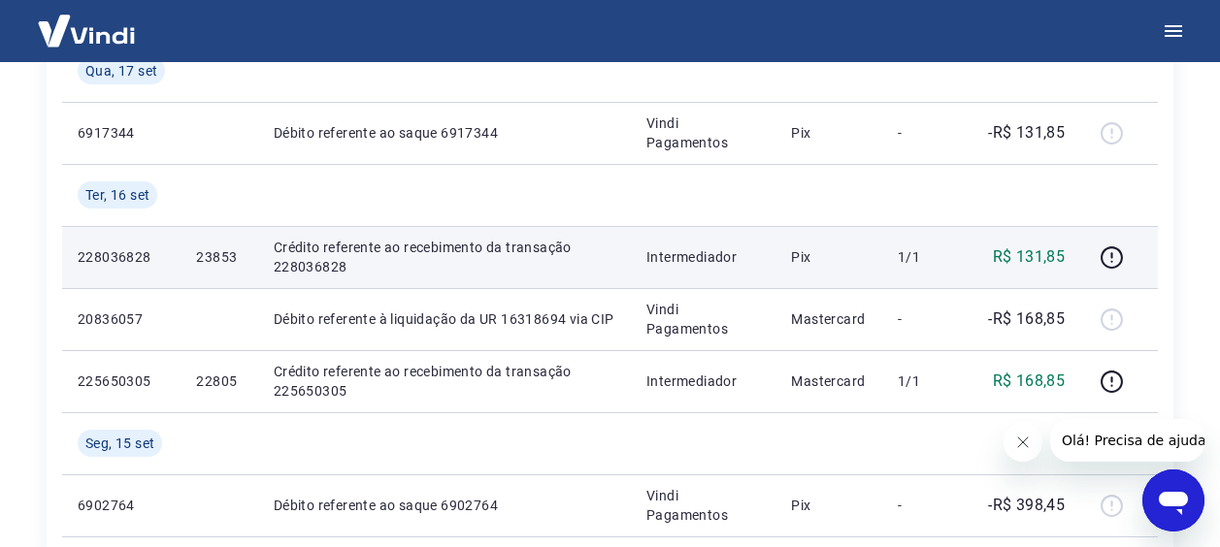
scroll to position [1363, 0]
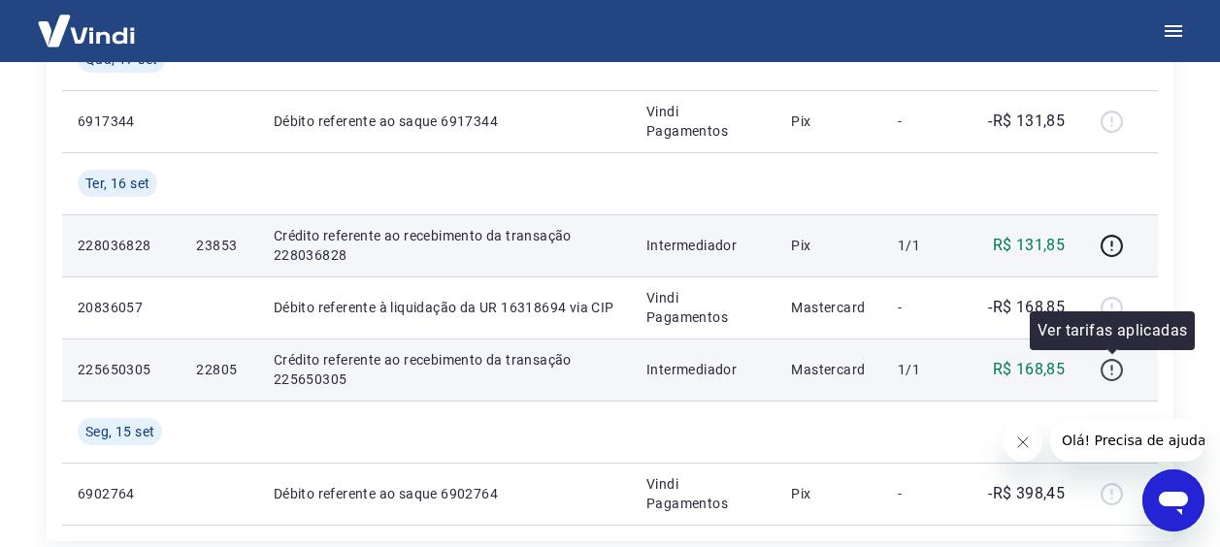
click at [1116, 370] on icon "button" at bounding box center [1112, 370] width 24 height 24
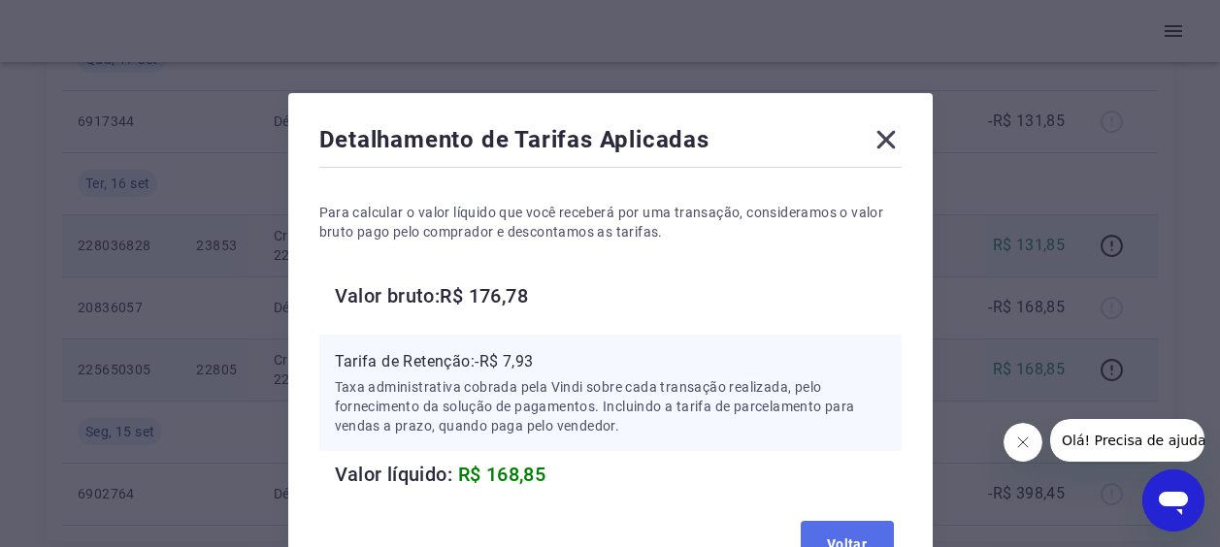
click at [840, 533] on button "Voltar" at bounding box center [847, 544] width 93 height 47
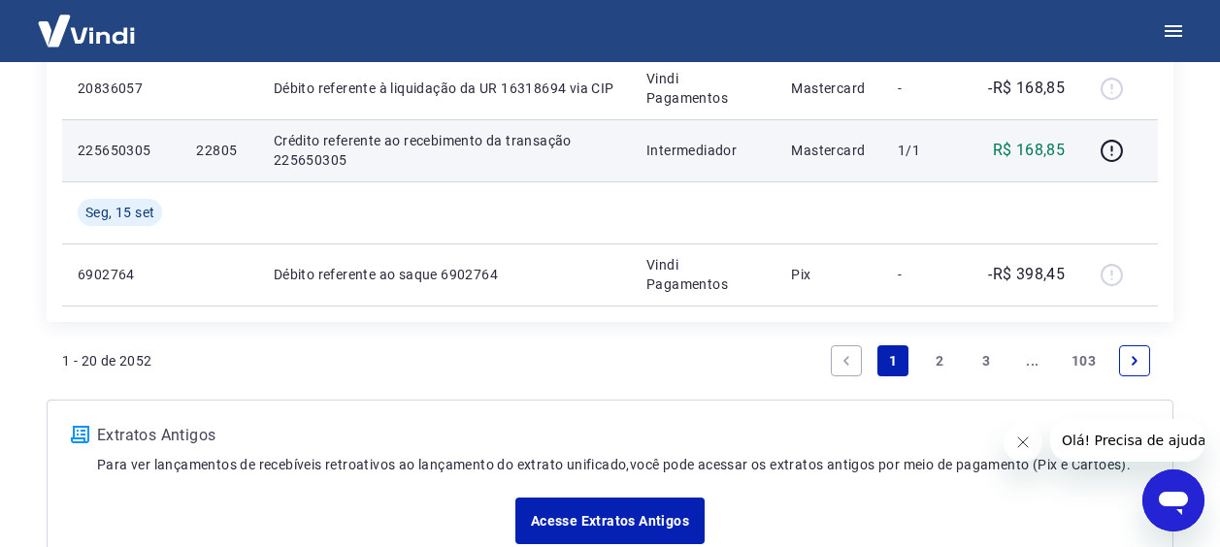
scroll to position [1608, 0]
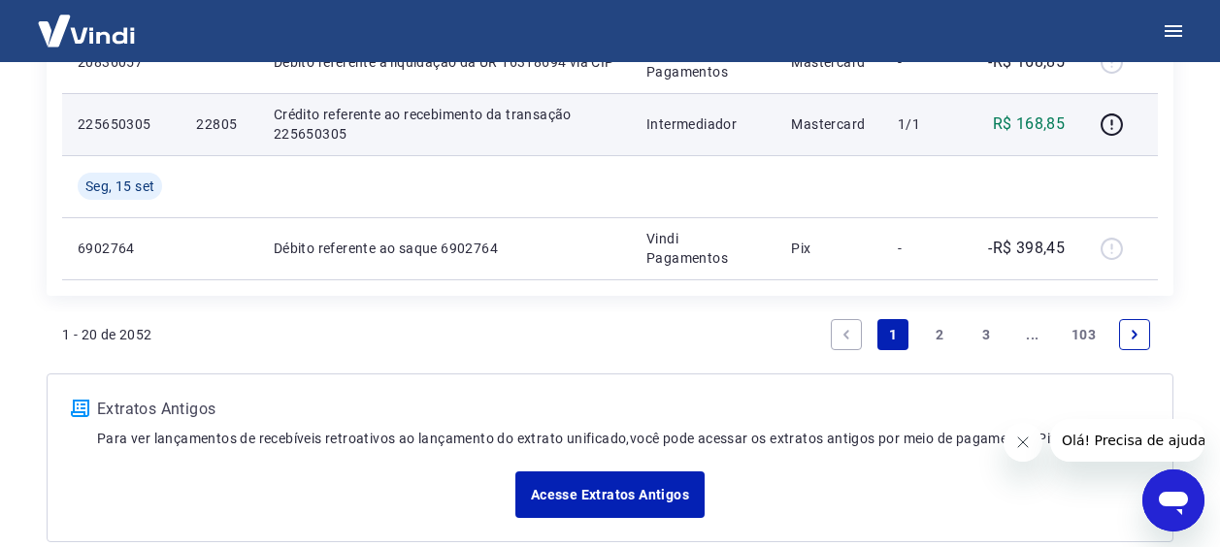
click at [1136, 332] on icon "Next page" at bounding box center [1135, 334] width 6 height 9
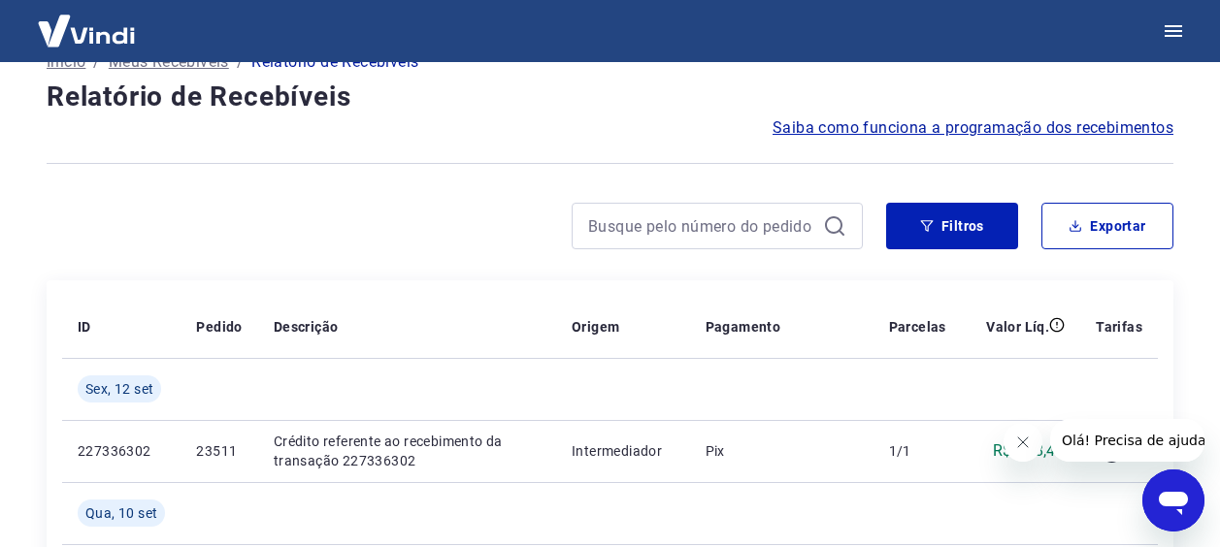
scroll to position [90, 0]
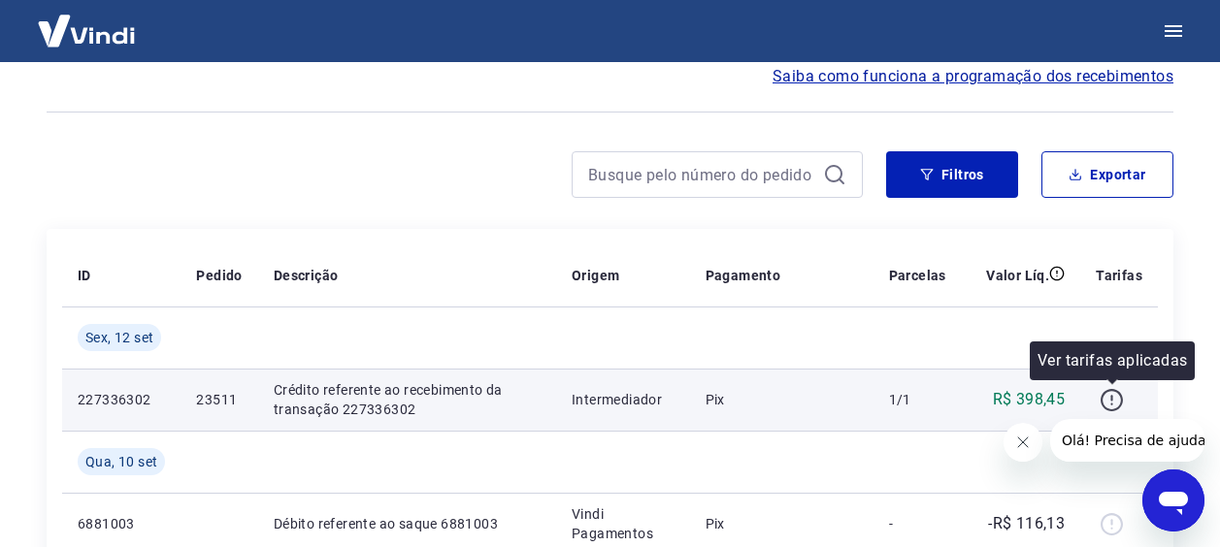
click at [1117, 402] on icon "button" at bounding box center [1112, 400] width 24 height 24
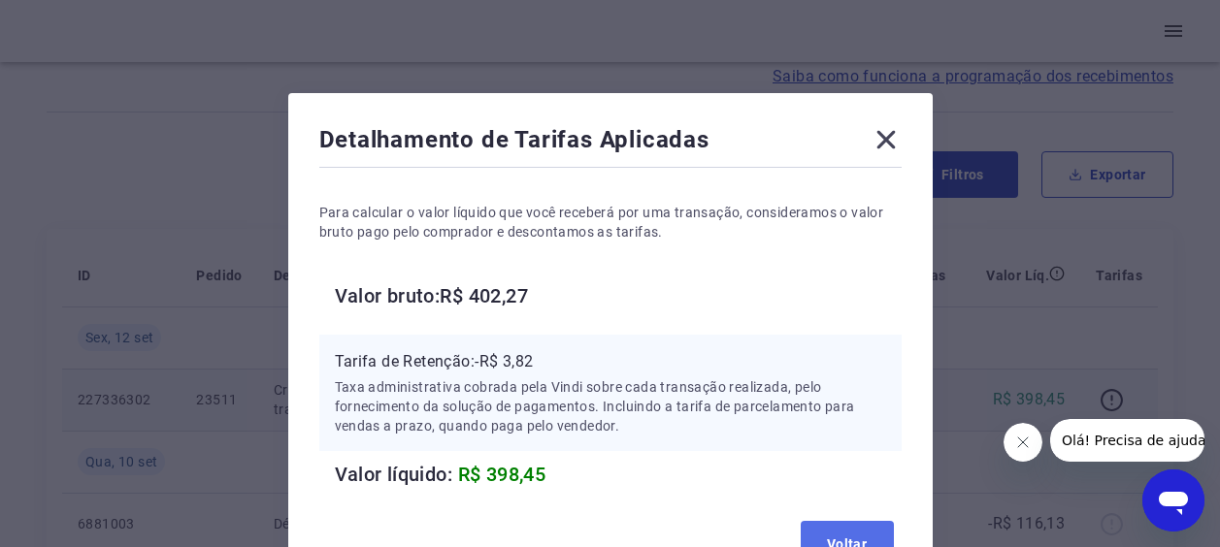
click at [837, 528] on button "Voltar" at bounding box center [847, 544] width 93 height 47
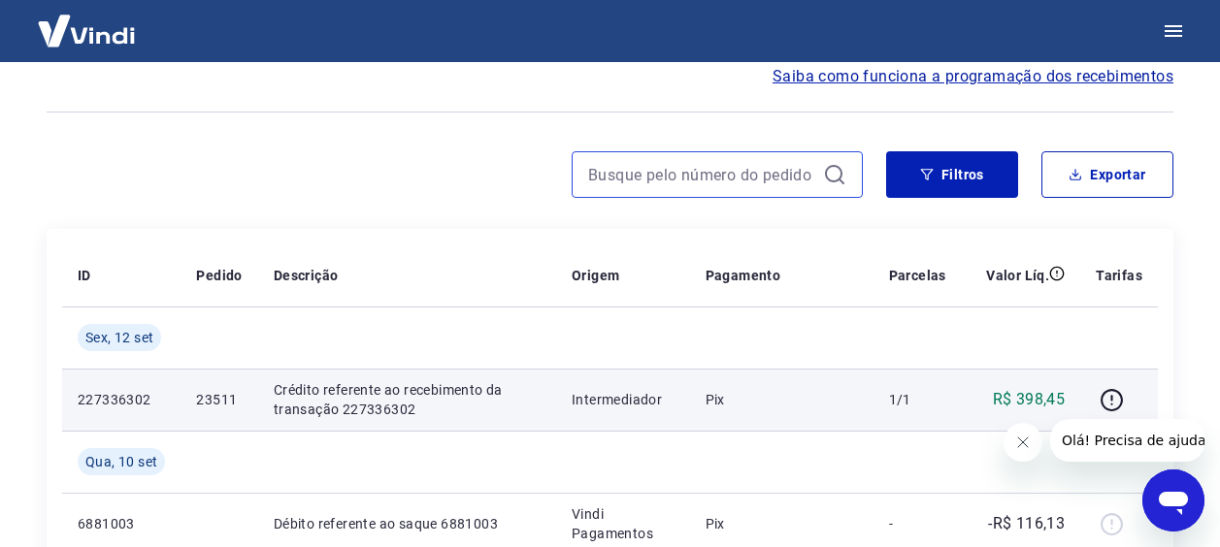
click at [629, 176] on input at bounding box center [701, 174] width 227 height 29
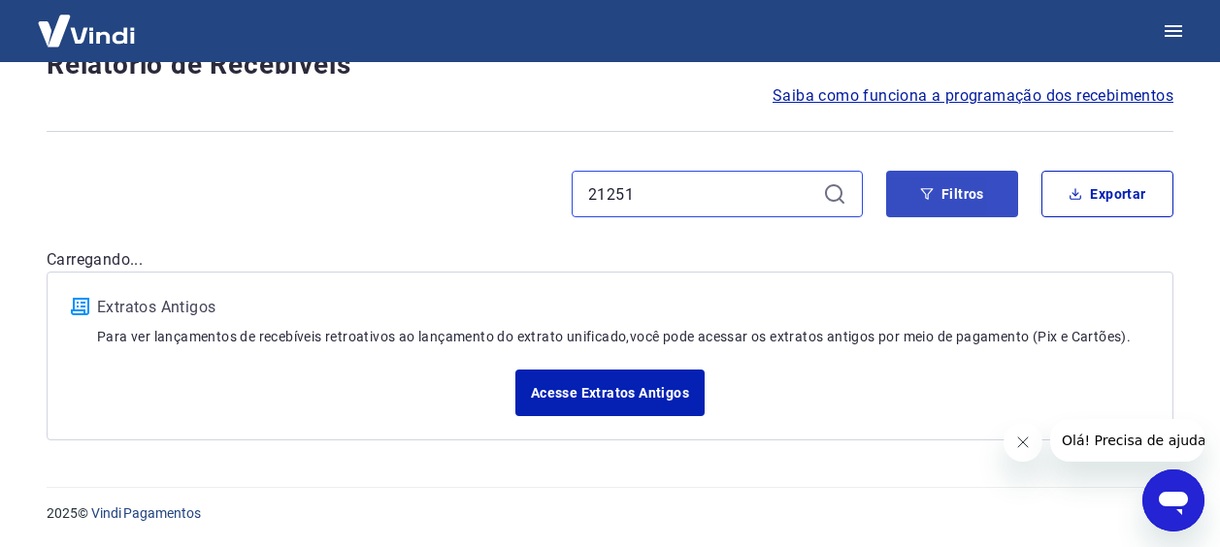
scroll to position [71, 0]
type input "21251"
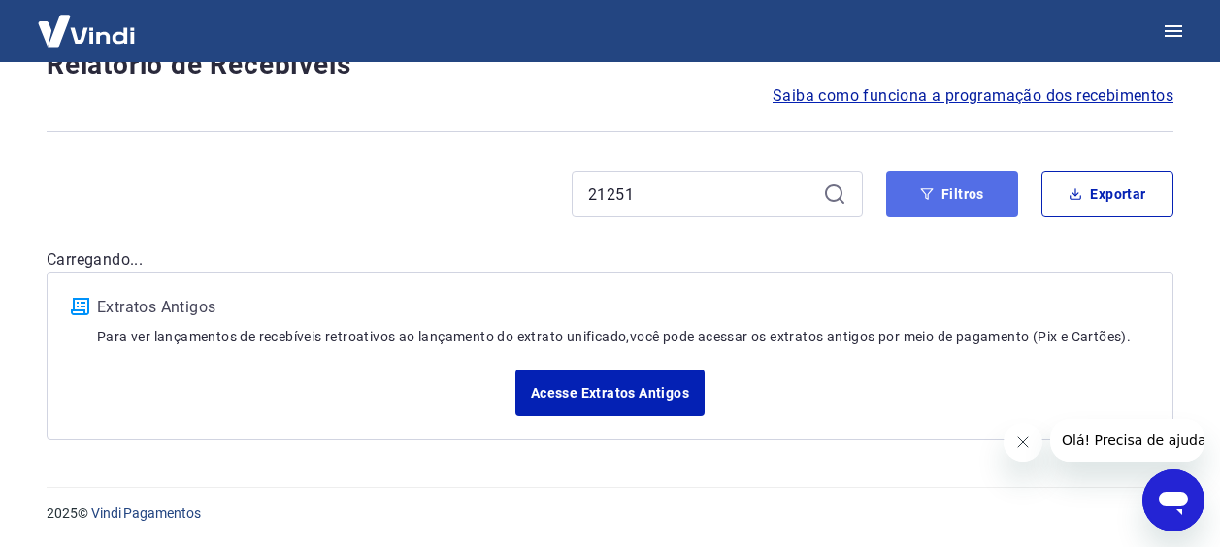
click at [967, 179] on button "Filtros" at bounding box center [952, 194] width 132 height 47
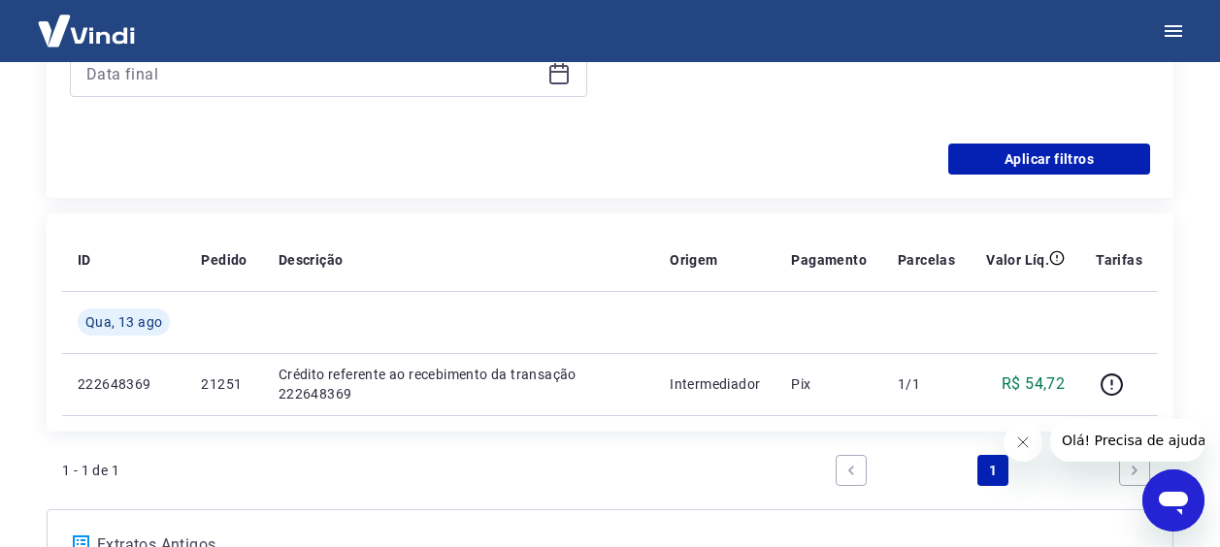
scroll to position [557, 0]
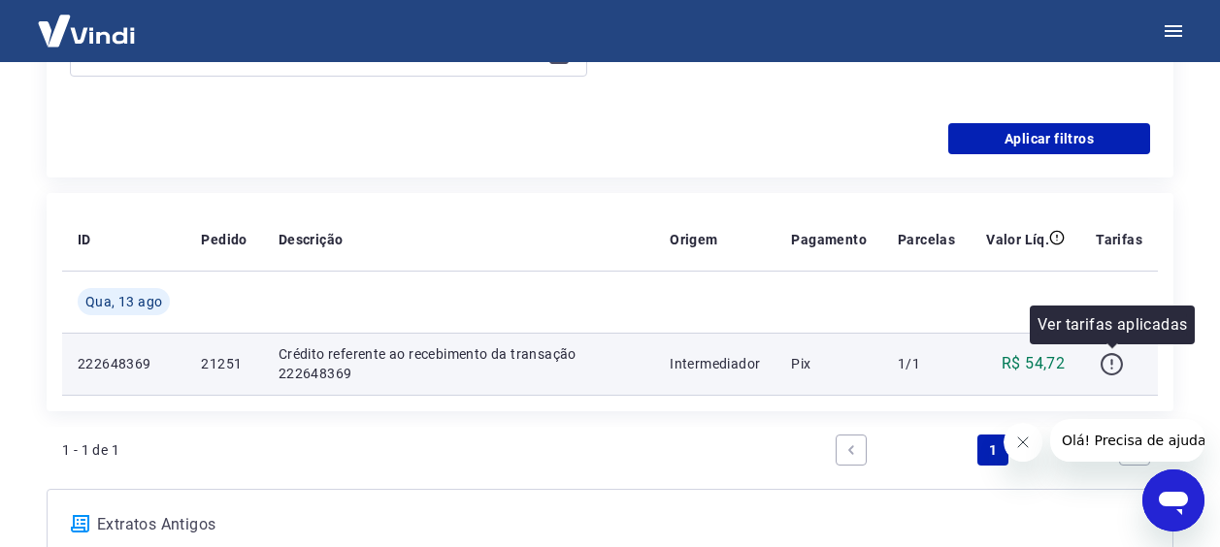
click at [1115, 356] on icon "button" at bounding box center [1112, 364] width 24 height 24
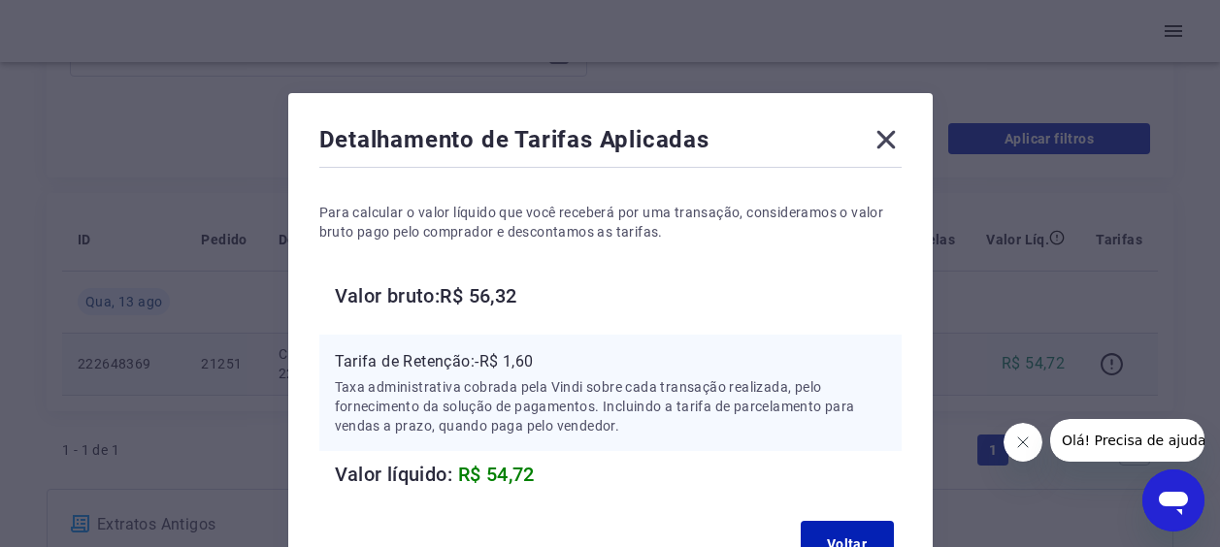
click at [886, 140] on icon at bounding box center [886, 140] width 18 height 18
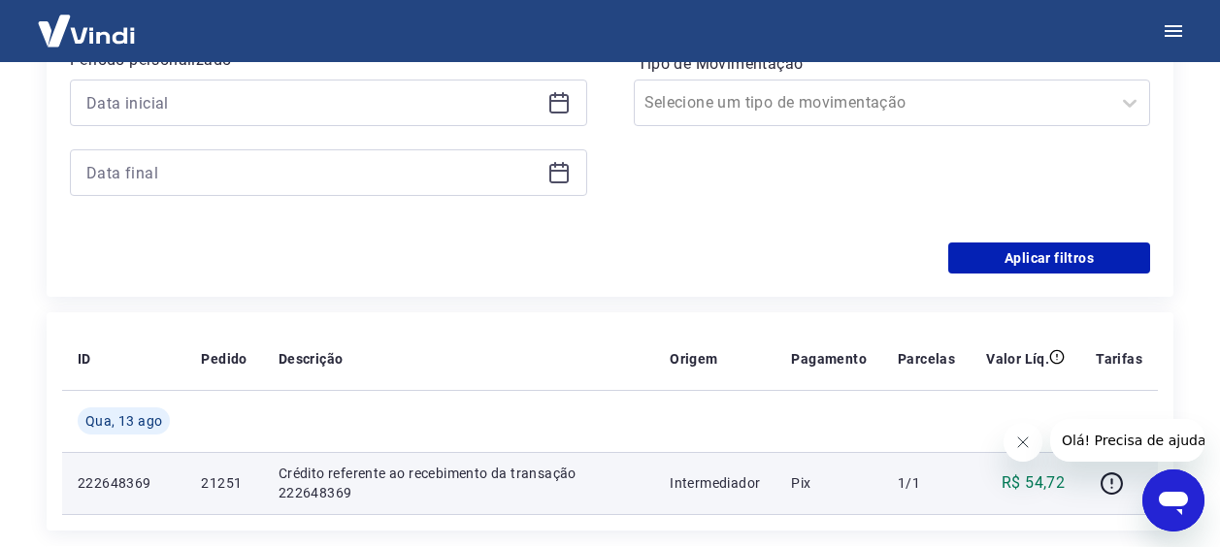
scroll to position [432, 0]
